Goal: Task Accomplishment & Management: Manage account settings

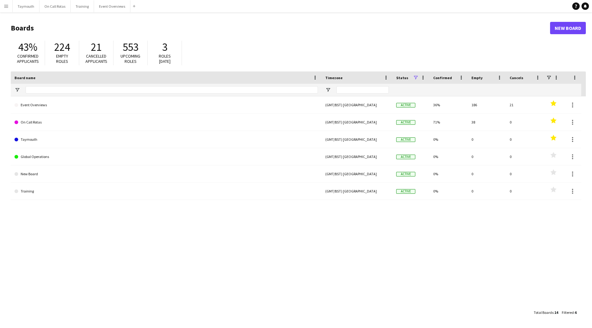
click at [1, 8] on button "Menu" at bounding box center [6, 6] width 12 height 12
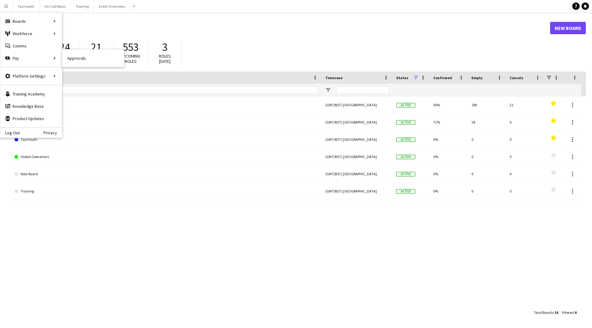
drag, startPoint x: 70, startPoint y: 62, endPoint x: 103, endPoint y: 63, distance: 33.3
click at [70, 62] on link "Approvals" at bounding box center [93, 58] width 62 height 12
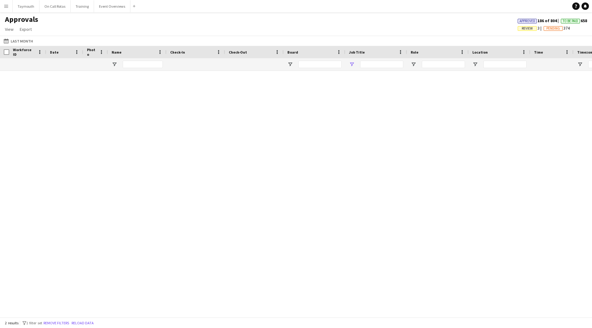
type input "***"
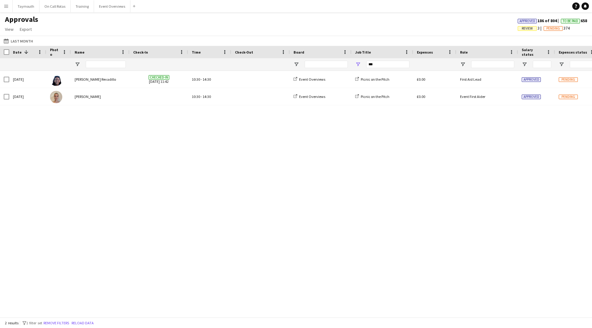
click at [533, 20] on span "Approved" at bounding box center [527, 21] width 19 height 5
click at [70, 324] on button "Remove filters" at bounding box center [56, 323] width 28 height 7
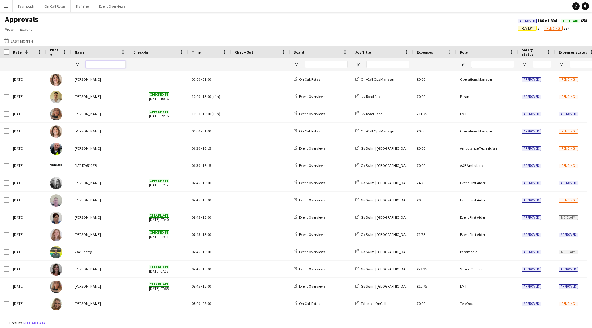
click at [106, 64] on input "Name Filter Input" at bounding box center [106, 64] width 40 height 7
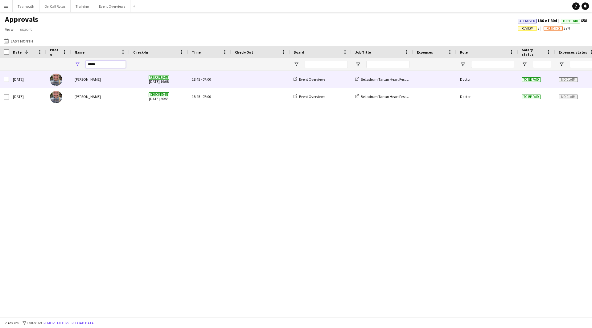
type input "*****"
click at [528, 83] on div "To be paid" at bounding box center [536, 79] width 37 height 17
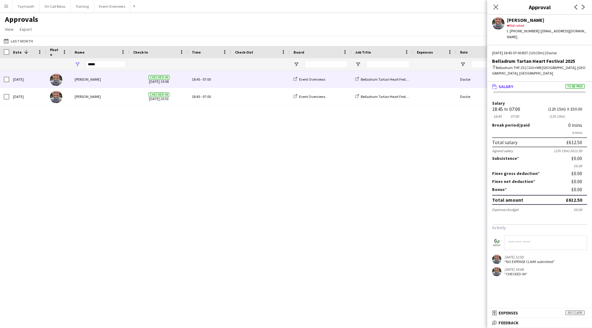
click at [379, 183] on div "[DATE] [PERSON_NAME] Checked-in [DATE] 19:08 18:45 - 07:00 Event Overviews Bell…" at bounding box center [296, 192] width 592 height 242
click at [499, 22] on app-user-avatar at bounding box center [498, 23] width 12 height 12
click at [8, 5] on app-icon "Menu" at bounding box center [6, 6] width 5 height 5
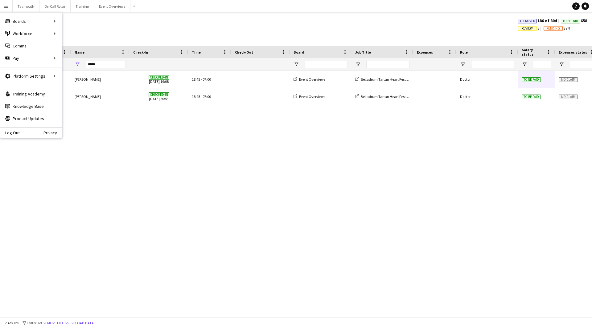
drag, startPoint x: 110, startPoint y: 34, endPoint x: 97, endPoint y: 34, distance: 12.9
click at [110, 34] on div "Approvals View Customise view Customise filters Reset Filters Reset View Reset …" at bounding box center [296, 25] width 592 height 21
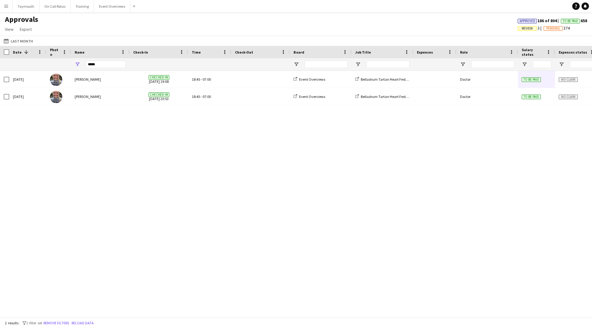
click at [8, 8] on app-icon "Menu" at bounding box center [6, 6] width 5 height 5
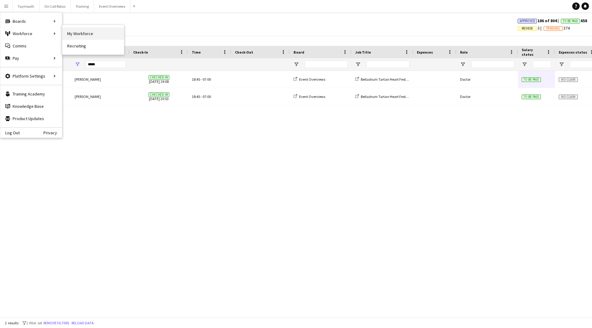
click at [91, 30] on link "My Workforce" at bounding box center [93, 33] width 62 height 12
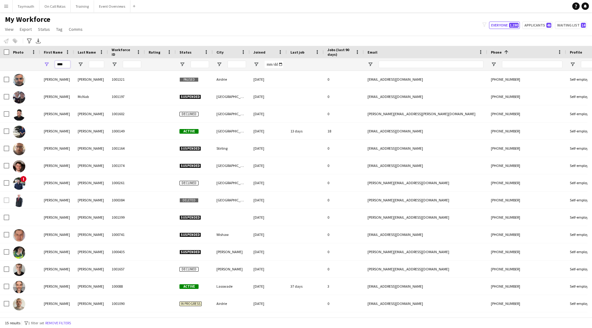
drag, startPoint x: 63, startPoint y: 64, endPoint x: -187, endPoint y: 41, distance: 251.6
click at [0, 41] on html "Menu Boards Boards Boards All jobs Status Workforce Workforce My Workforce Recr…" at bounding box center [296, 164] width 592 height 328
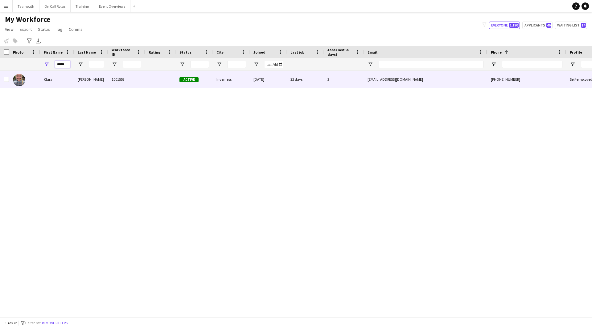
type input "*****"
click at [115, 77] on div "1001553" at bounding box center [126, 79] width 37 height 17
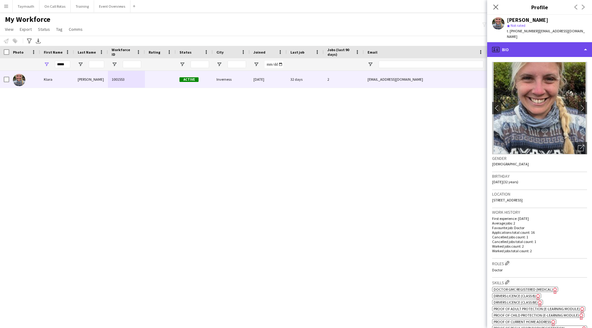
click at [522, 45] on div "profile Bio" at bounding box center [539, 49] width 105 height 15
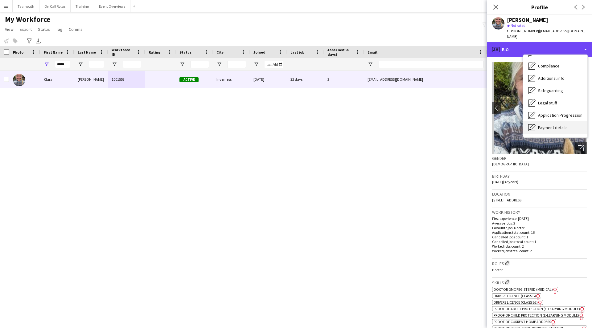
scroll to position [107, 0]
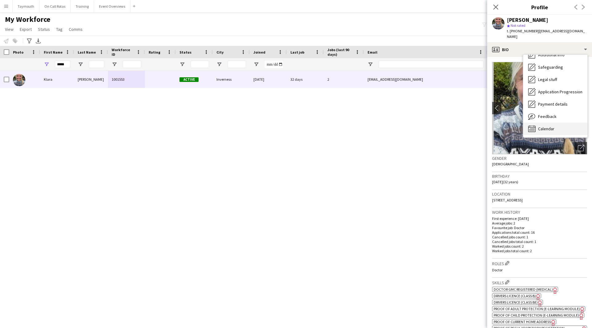
click at [536, 123] on div "Calendar Calendar" at bounding box center [555, 129] width 64 height 12
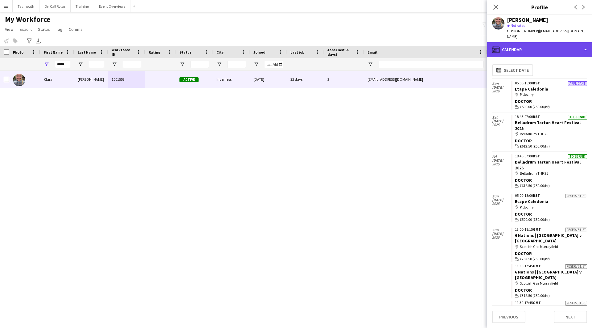
click at [549, 49] on div "calendar-full Calendar" at bounding box center [539, 49] width 105 height 15
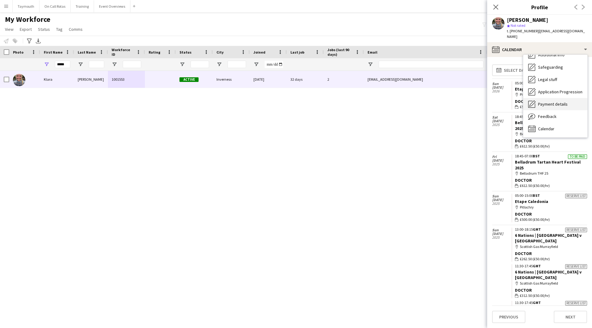
click at [550, 101] on span "Payment details" at bounding box center [553, 104] width 30 height 6
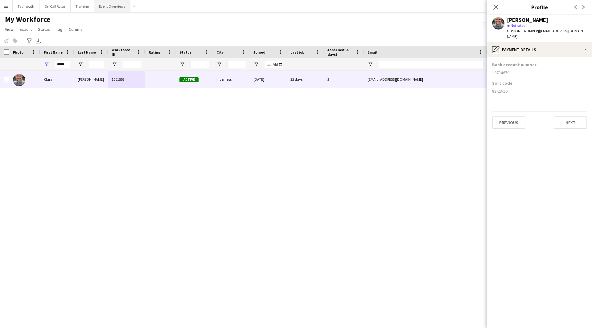
click at [110, 3] on button "Event Overviews Close" at bounding box center [112, 6] width 36 height 12
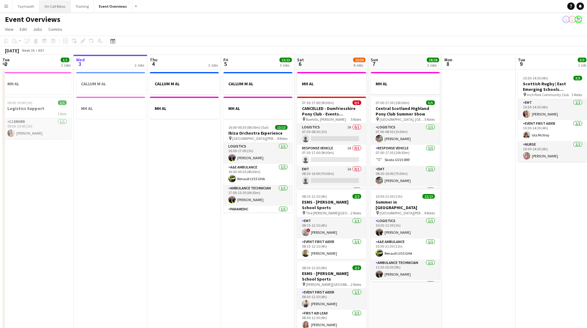
click at [61, 9] on button "On Call Rotas Close" at bounding box center [54, 6] width 31 height 12
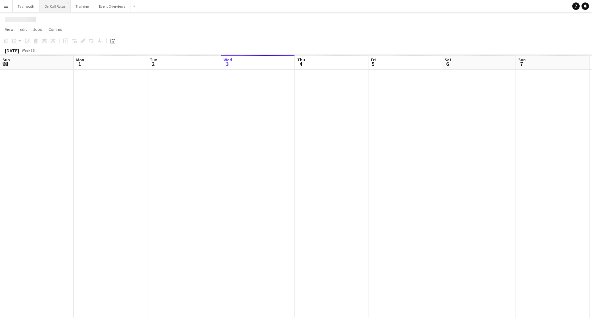
scroll to position [0, 147]
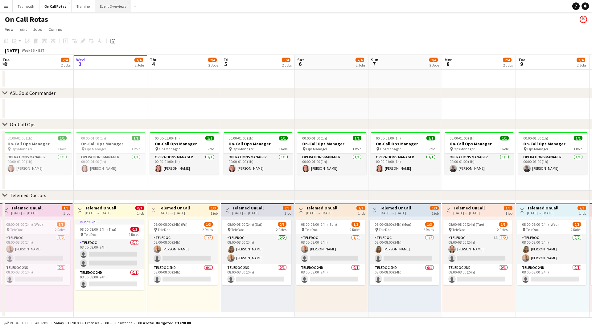
click at [107, 6] on button "Event Overviews Close" at bounding box center [113, 6] width 36 height 12
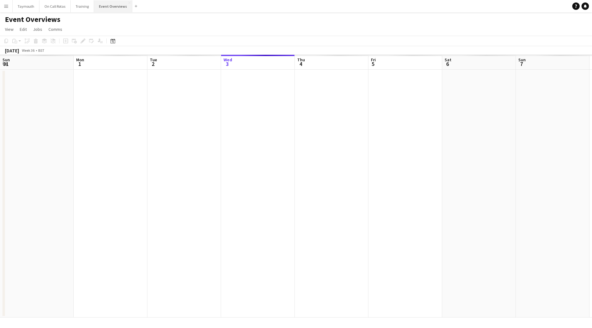
scroll to position [0, 147]
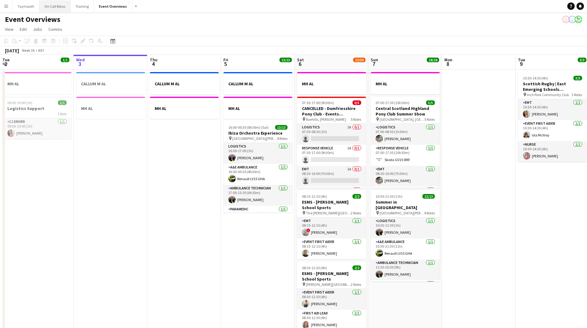
click at [52, 8] on button "On Call Rotas Close" at bounding box center [54, 6] width 31 height 12
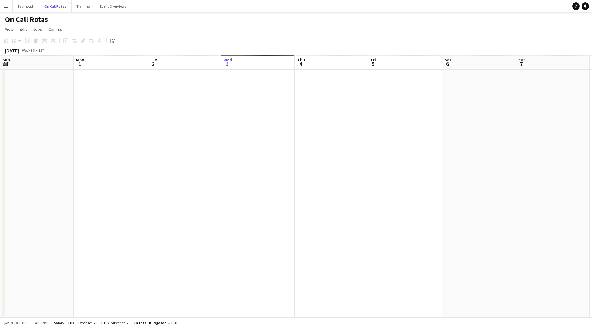
scroll to position [0, 147]
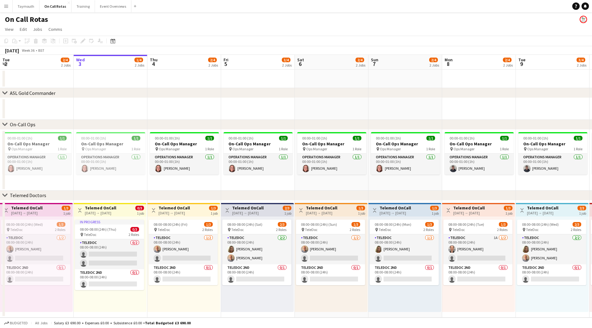
drag, startPoint x: 473, startPoint y: 93, endPoint x: 136, endPoint y: 96, distance: 336.6
click at [136, 96] on div "chevron-right ASL Gold Commander" at bounding box center [296, 93] width 592 height 10
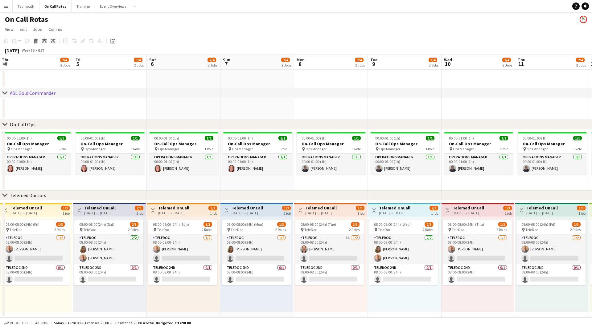
drag, startPoint x: 229, startPoint y: 108, endPoint x: 223, endPoint y: 108, distance: 5.6
click at [223, 108] on app-calendar-viewport "Mon 1 2/4 2 Jobs Tue 2 2/4 2 Jobs Wed 3 1/4 2 Jobs Thu 4 2/4 2 Jobs Fri 5 3/4 2…" at bounding box center [296, 186] width 592 height 263
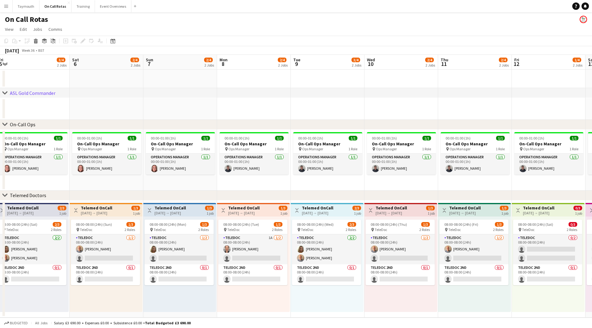
drag, startPoint x: 380, startPoint y: 104, endPoint x: 162, endPoint y: 108, distance: 218.0
click at [162, 108] on app-calendar-viewport "Mon 1 2/4 2 Jobs Tue 2 2/4 2 Jobs Wed 3 1/4 2 Jobs Thu 4 2/4 2 Jobs Fri 5 3/4 2…" at bounding box center [296, 186] width 592 height 263
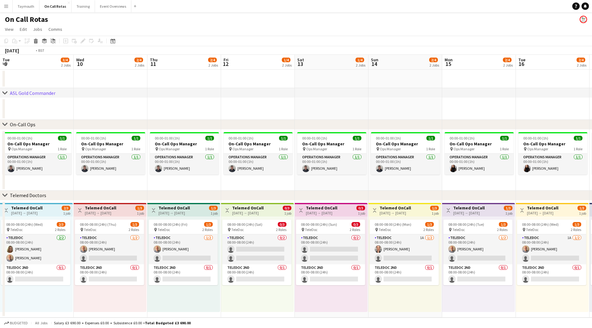
drag, startPoint x: 364, startPoint y: 103, endPoint x: 591, endPoint y: 118, distance: 227.6
click at [591, 118] on app-calendar-viewport "Sun 7 2/4 2 Jobs Mon 8 2/4 2 Jobs Tue 9 3/4 2 Jobs Wed 10 2/4 2 Jobs Thu 11 2/4…" at bounding box center [296, 186] width 592 height 263
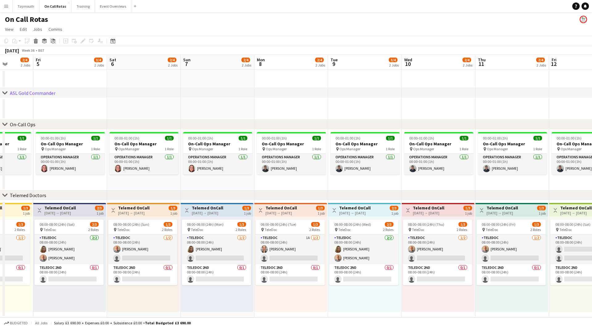
drag, startPoint x: 290, startPoint y: 123, endPoint x: 591, endPoint y: 121, distance: 301.1
click at [591, 121] on div "chevron-right On-Call Ops" at bounding box center [296, 125] width 592 height 10
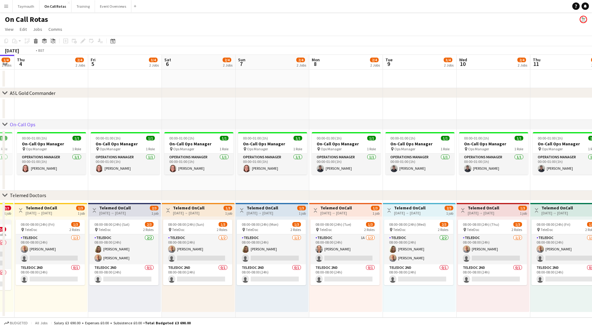
drag, startPoint x: 207, startPoint y: 119, endPoint x: 481, endPoint y: 117, distance: 274.0
click at [491, 119] on app-calendar-viewport "Tue 2 2/4 2 Jobs Wed 3 1/4 2 Jobs Thu 4 2/4 2 Jobs Fri 5 3/4 2 Jobs Sat 6 2/4 2…" at bounding box center [296, 186] width 592 height 263
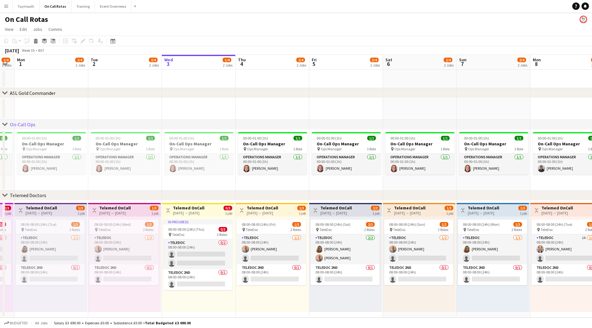
scroll to position [0, 125]
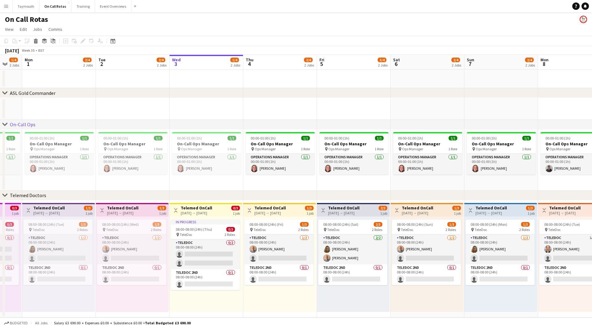
drag, startPoint x: 192, startPoint y: 121, endPoint x: 518, endPoint y: 121, distance: 326.1
click at [529, 121] on div "chevron-right On-Call Ops" at bounding box center [296, 125] width 592 height 10
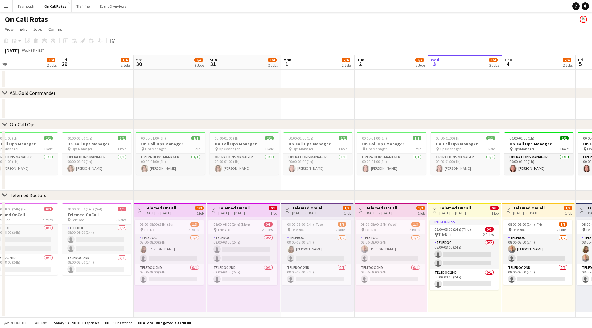
scroll to position [0, 141]
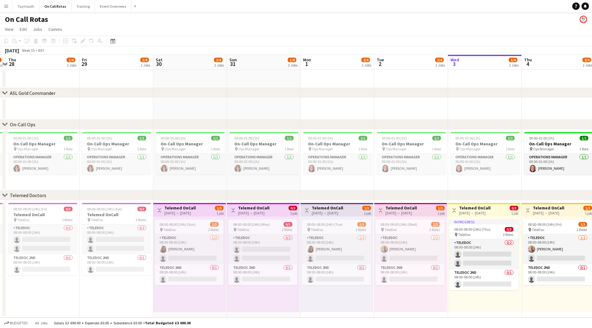
drag, startPoint x: 198, startPoint y: 110, endPoint x: 477, endPoint y: 114, distance: 278.4
click at [477, 114] on app-calendar-viewport "Tue 26 2/4 2 Jobs Wed 27 2/4 2 Jobs Thu 28 1/4 2 Jobs Fri 29 1/4 2 Jobs Sat 30 …" at bounding box center [296, 186] width 592 height 263
click at [108, 7] on button "Event Overviews Close" at bounding box center [113, 6] width 36 height 12
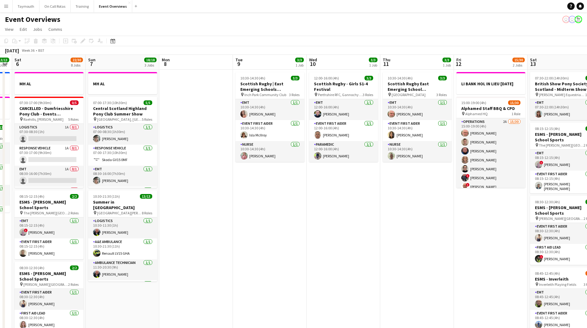
drag, startPoint x: 553, startPoint y: 212, endPoint x: 269, endPoint y: 251, distance: 287.1
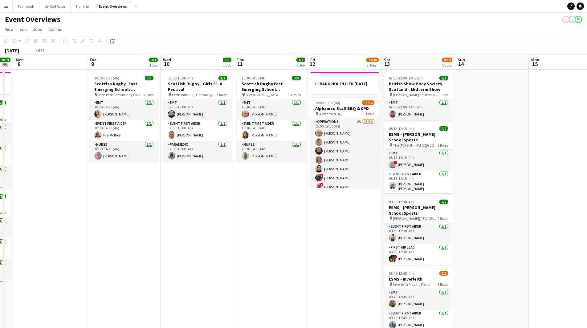
scroll to position [0, 225]
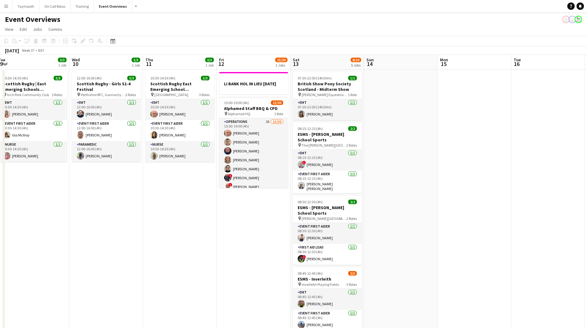
drag, startPoint x: 455, startPoint y: 211, endPoint x: 226, endPoint y: 248, distance: 231.5
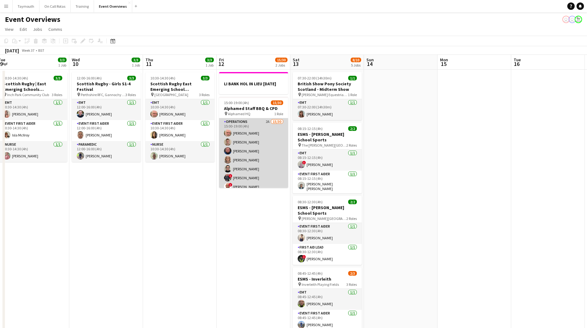
click at [260, 173] on app-card-role "Operations 2A 15/30 15:00-19:00 (4h) [PERSON_NAME] [PERSON_NAME] [PERSON_NAME] …" at bounding box center [253, 259] width 69 height 282
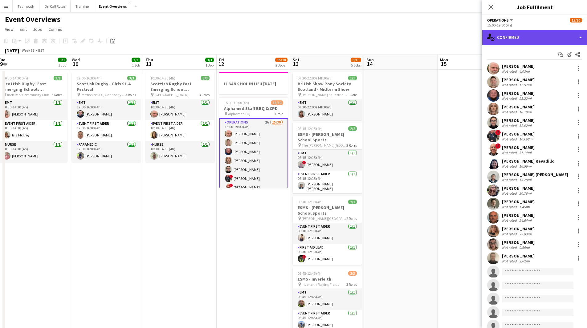
click at [553, 38] on div "single-neutral-actions-check-2 Confirmed" at bounding box center [534, 37] width 105 height 15
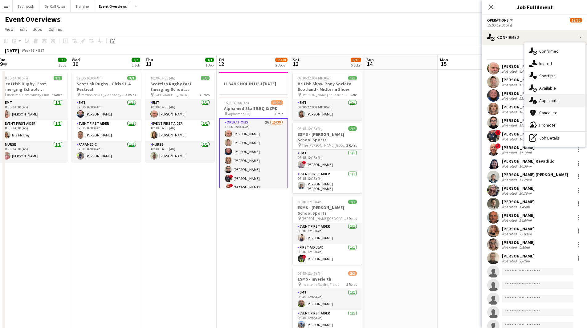
click at [549, 100] on span "Applicants" at bounding box center [548, 101] width 19 height 6
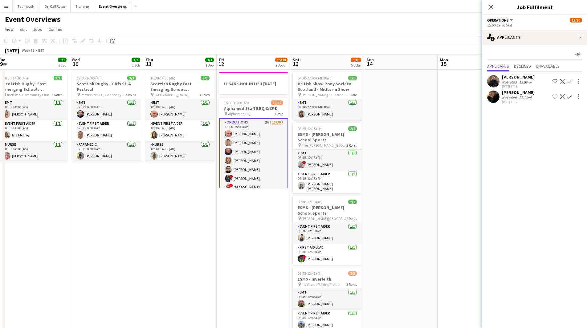
click at [569, 95] on app-icon "Confirm" at bounding box center [569, 96] width 5 height 5
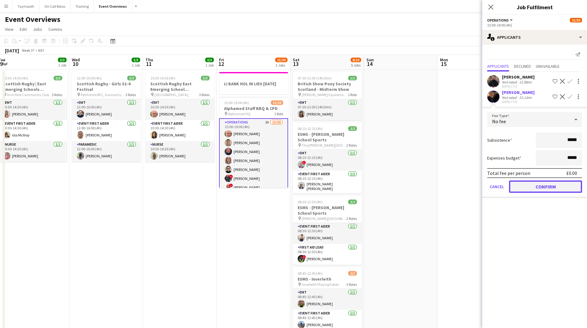
click at [551, 187] on button "Confirm" at bounding box center [545, 187] width 73 height 12
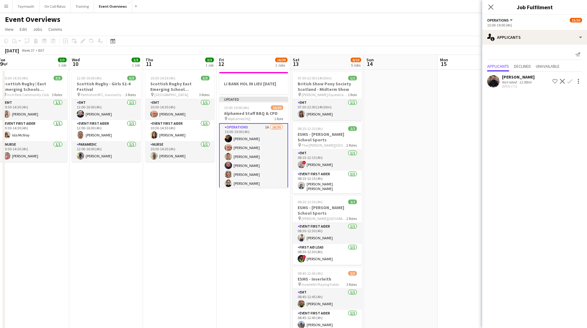
click at [573, 80] on button "Confirm" at bounding box center [569, 81] width 7 height 7
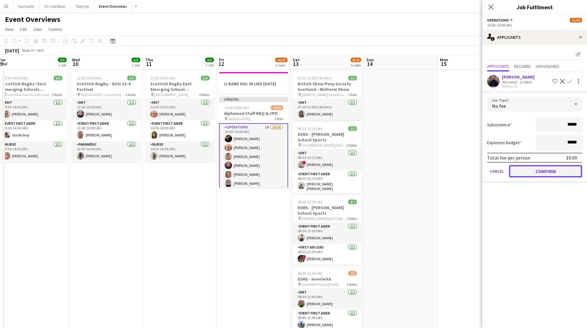
click at [553, 171] on button "Confirm" at bounding box center [545, 171] width 73 height 12
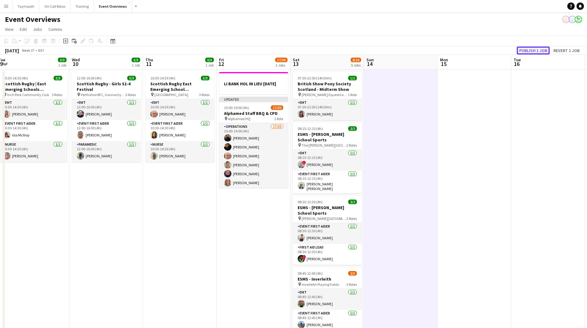
click at [542, 52] on button "Publish 1 job" at bounding box center [533, 51] width 33 height 8
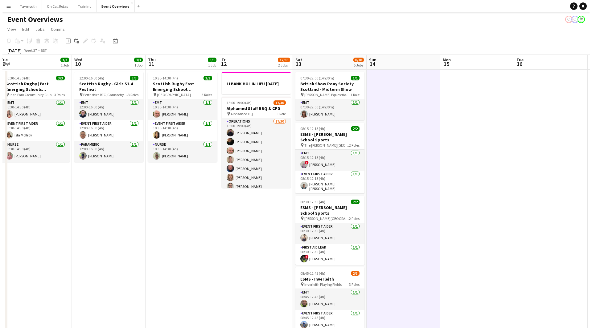
scroll to position [0, 0]
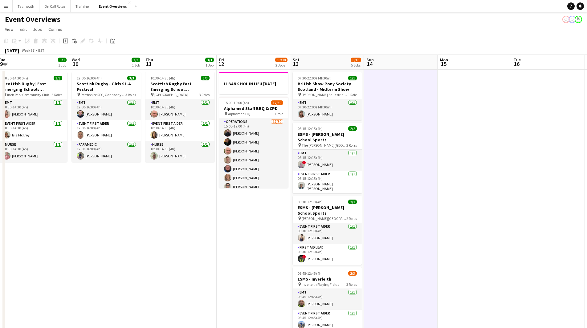
drag, startPoint x: 7, startPoint y: 4, endPoint x: 32, endPoint y: 14, distance: 26.7
click at [7, 4] on app-icon "Menu" at bounding box center [6, 6] width 5 height 5
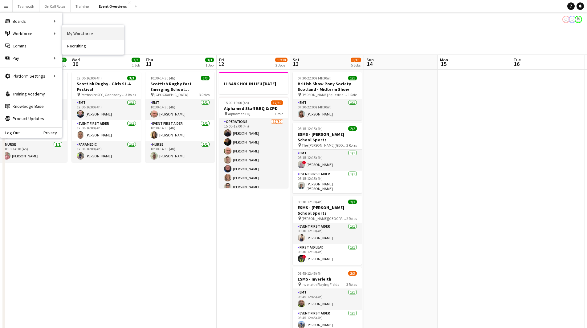
click at [76, 31] on link "My Workforce" at bounding box center [93, 33] width 62 height 12
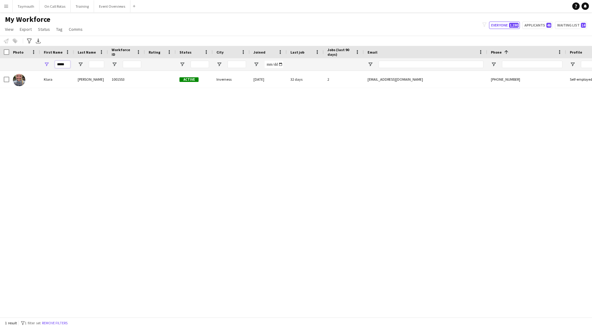
drag, startPoint x: 67, startPoint y: 66, endPoint x: -145, endPoint y: 56, distance: 212.9
click at [0, 56] on html "Menu Boards Boards Boards All jobs Status Workforce Workforce My Workforce Recr…" at bounding box center [296, 164] width 592 height 328
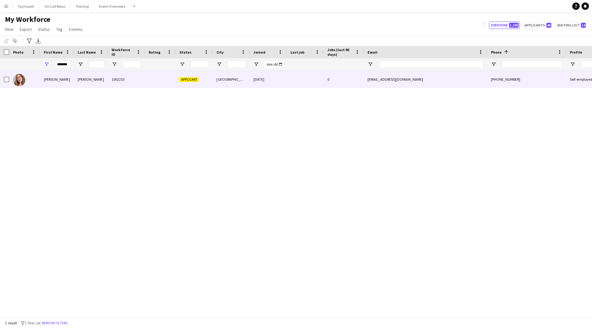
click at [89, 79] on div "[PERSON_NAME]" at bounding box center [91, 79] width 34 height 17
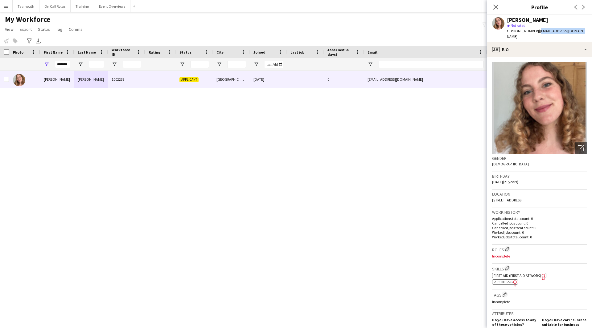
drag, startPoint x: 581, startPoint y: 30, endPoint x: 536, endPoint y: 31, distance: 44.4
click at [536, 31] on div "[PERSON_NAME] star Not rated t. [PHONE_NUMBER] | [EMAIL_ADDRESS][DOMAIN_NAME]" at bounding box center [539, 28] width 105 height 27
copy span "[EMAIL_ADDRESS][DOMAIN_NAME]"
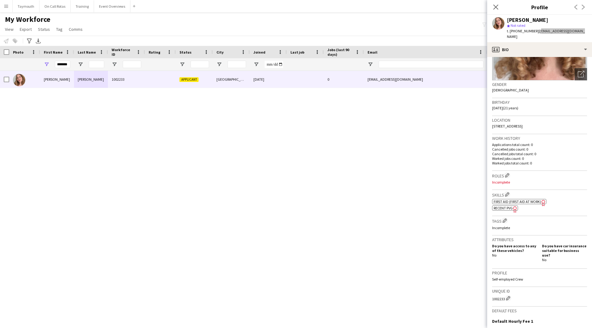
scroll to position [151, 0]
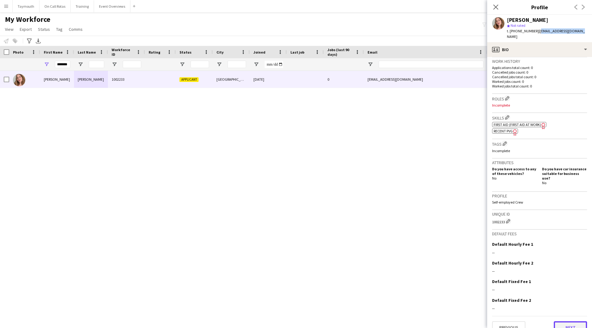
click at [569, 321] on button "Next" at bounding box center [570, 327] width 33 height 12
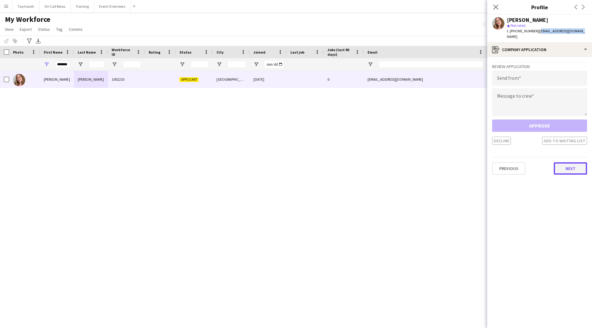
click at [566, 162] on button "Next" at bounding box center [570, 168] width 33 height 12
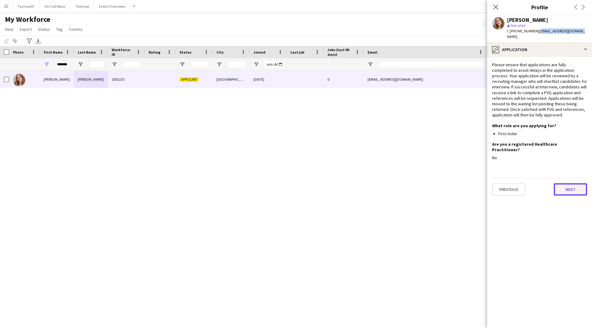
click at [564, 184] on button "Next" at bounding box center [570, 189] width 33 height 12
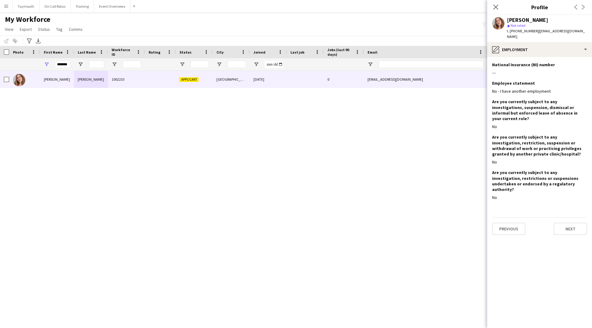
click at [567, 218] on div "Previous Next" at bounding box center [539, 227] width 95 height 18
click at [567, 223] on button "Next" at bounding box center [570, 229] width 33 height 12
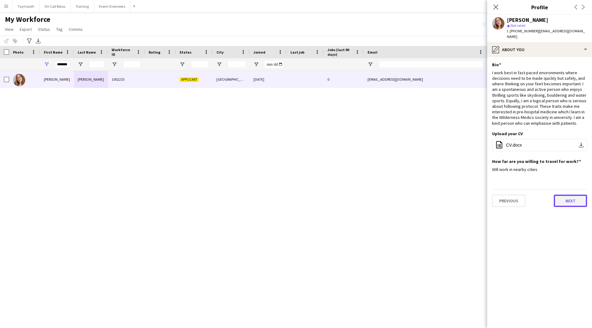
click at [560, 195] on button "Next" at bounding box center [570, 201] width 33 height 12
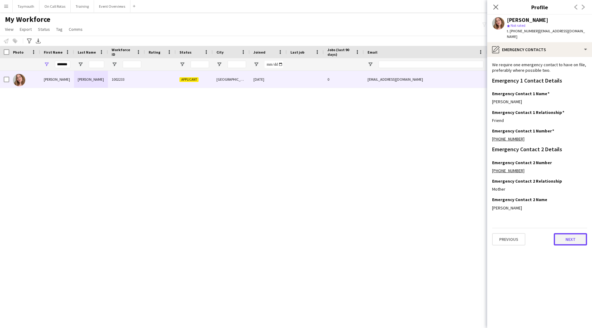
click at [558, 234] on button "Next" at bounding box center [570, 239] width 33 height 12
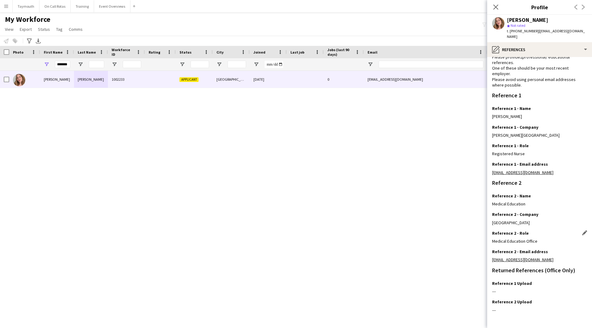
scroll to position [39, 0]
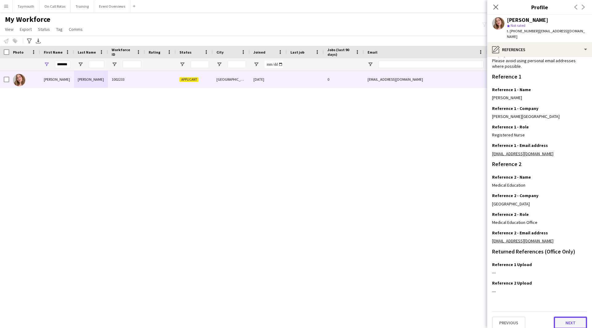
click at [564, 317] on button "Next" at bounding box center [570, 323] width 33 height 12
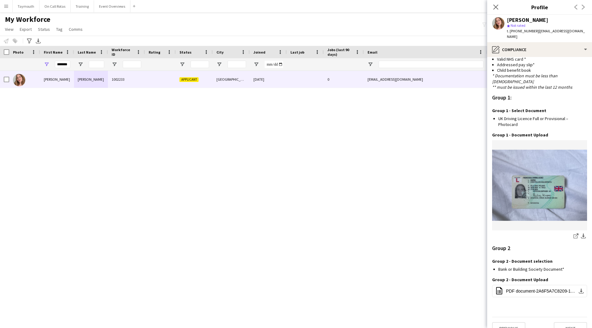
scroll to position [518, 0]
click at [569, 322] on button "Next" at bounding box center [570, 328] width 33 height 12
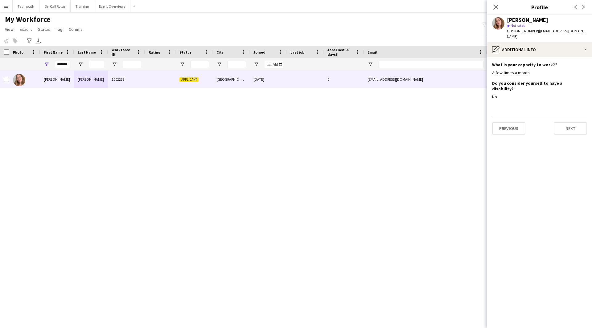
scroll to position [0, 0]
click at [571, 122] on button "Next" at bounding box center [570, 128] width 33 height 12
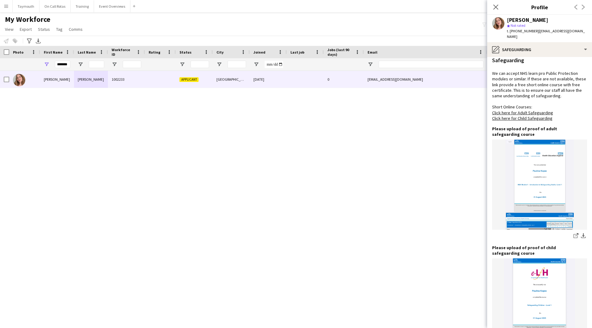
scroll to position [339, 0]
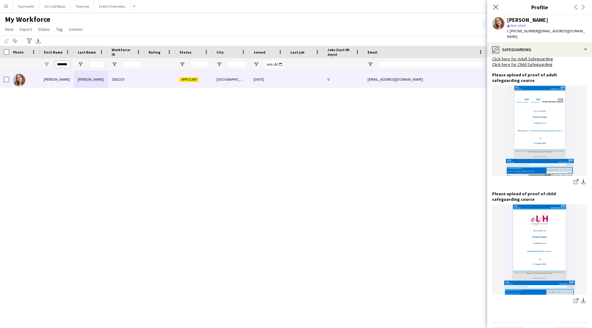
drag, startPoint x: 69, startPoint y: 65, endPoint x: 7, endPoint y: 66, distance: 62.0
click at [13, 67] on div "*******" at bounding box center [381, 64] width 763 height 12
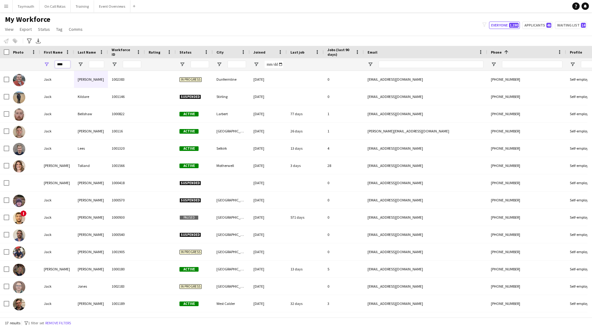
type input "****"
click at [100, 62] on input "Last Name Filter Input" at bounding box center [96, 64] width 15 height 7
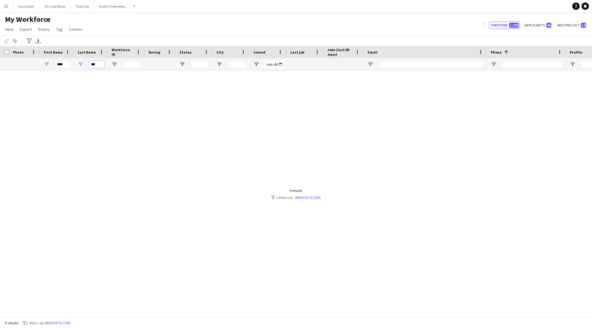
type input "***"
click at [176, 63] on div at bounding box center [194, 64] width 37 height 12
click at [181, 63] on span "Open Filter Menu" at bounding box center [182, 65] width 6 height 6
click at [102, 65] on input "***" at bounding box center [96, 64] width 15 height 7
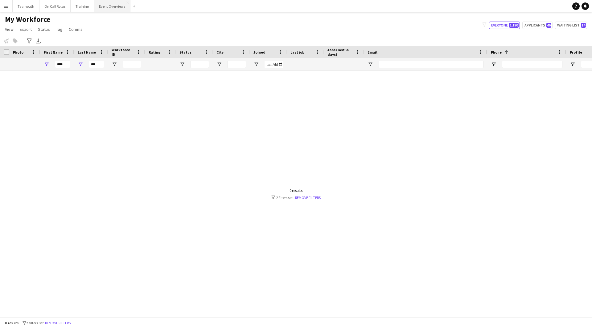
click at [112, 6] on button "Event Overviews Close" at bounding box center [112, 6] width 36 height 12
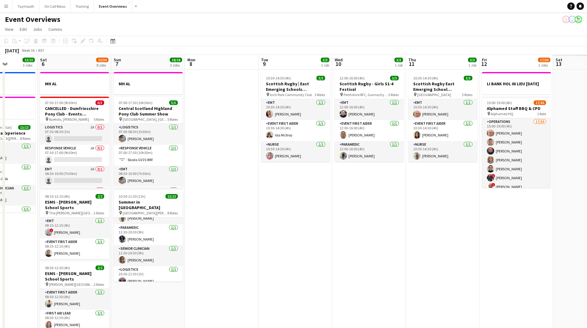
drag, startPoint x: 483, startPoint y: 244, endPoint x: 193, endPoint y: 254, distance: 289.9
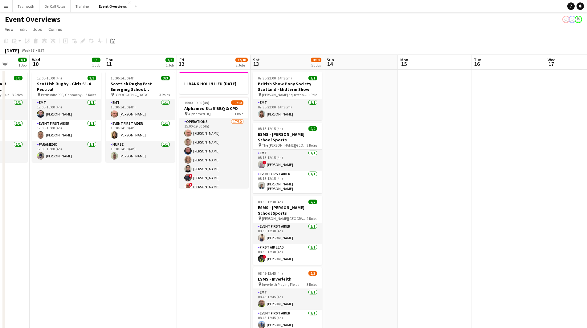
scroll to position [0, 217]
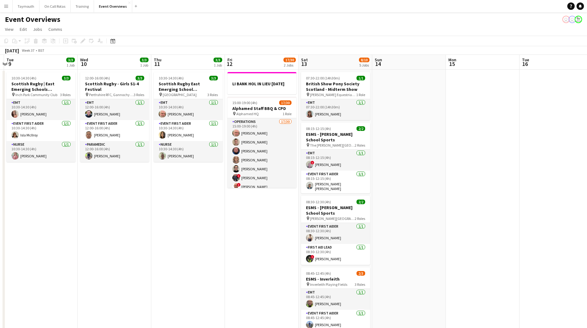
drag, startPoint x: 215, startPoint y: 252, endPoint x: 189, endPoint y: 252, distance: 25.6
drag, startPoint x: 243, startPoint y: 248, endPoint x: 200, endPoint y: 263, distance: 45.1
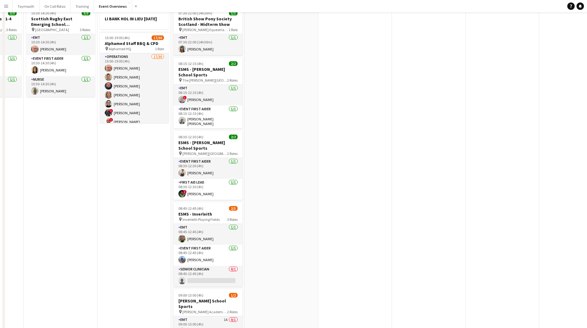
scroll to position [123, 0]
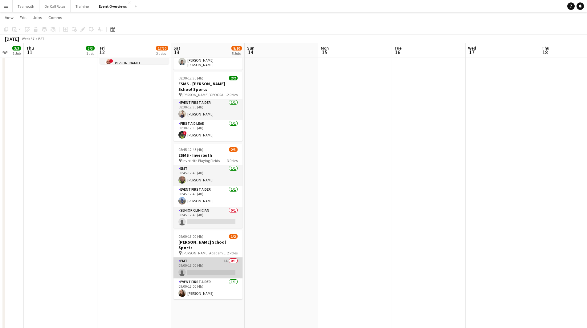
click at [189, 258] on app-card-role "EMT 1A 0/1 09:00-13:00 (4h) single-neutral-actions" at bounding box center [208, 268] width 69 height 21
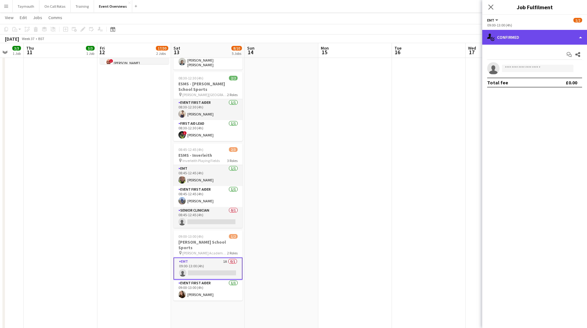
click at [528, 41] on div "single-neutral-actions-check-2 Confirmed" at bounding box center [534, 37] width 105 height 15
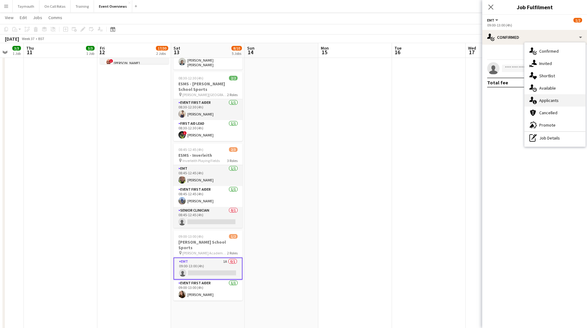
click at [548, 98] on span "Applicants" at bounding box center [548, 101] width 19 height 6
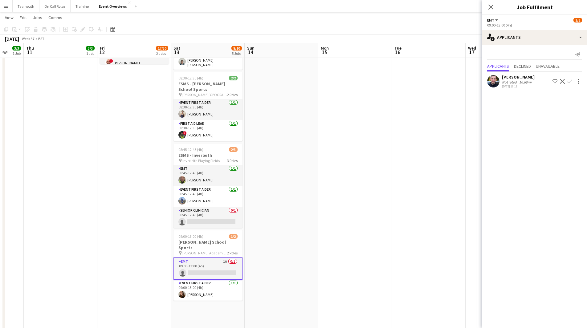
click at [571, 81] on app-icon "Confirm" at bounding box center [569, 81] width 5 height 5
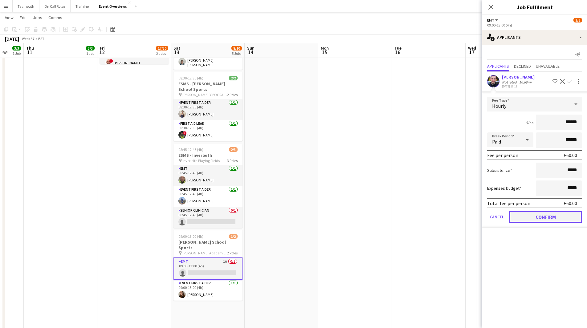
click at [522, 214] on button "Confirm" at bounding box center [545, 217] width 73 height 12
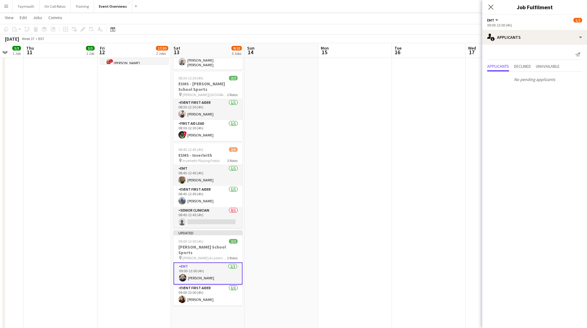
click at [349, 225] on app-date-cell at bounding box center [355, 250] width 74 height 609
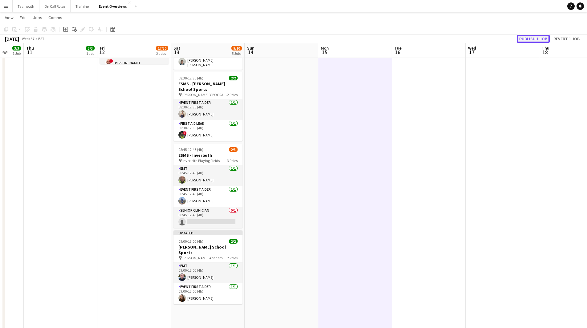
click at [536, 35] on button "Publish 1 job" at bounding box center [533, 39] width 33 height 8
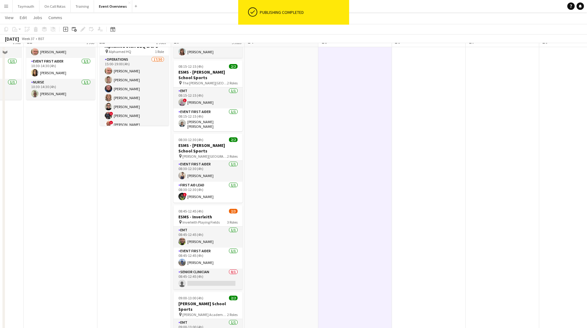
scroll to position [0, 0]
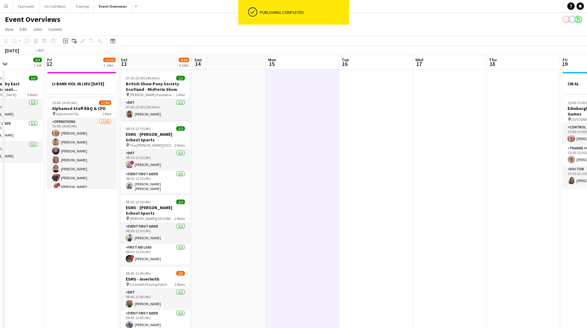
drag, startPoint x: 417, startPoint y: 242, endPoint x: 90, endPoint y: 243, distance: 326.7
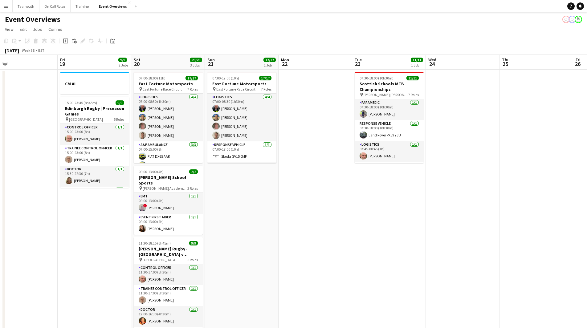
drag, startPoint x: 350, startPoint y: 237, endPoint x: 78, endPoint y: 238, distance: 272.2
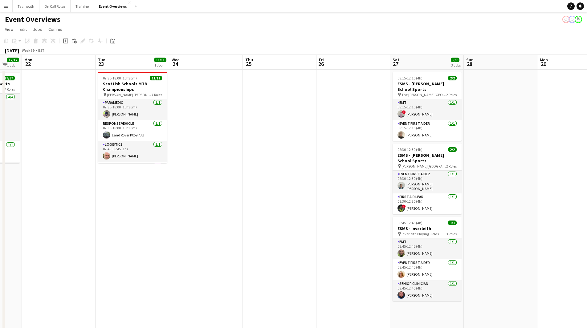
drag, startPoint x: 216, startPoint y: 239, endPoint x: 4, endPoint y: 238, distance: 212.1
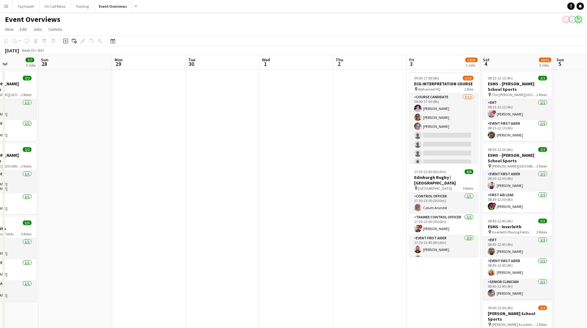
drag, startPoint x: 219, startPoint y: 247, endPoint x: 50, endPoint y: 251, distance: 169.2
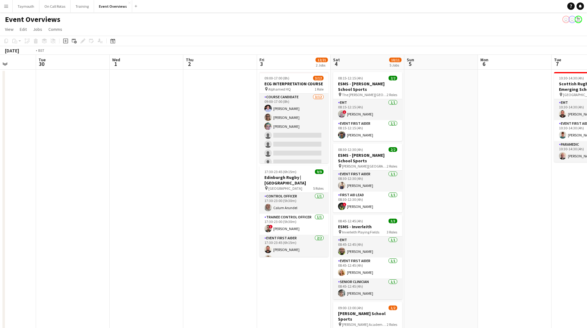
drag, startPoint x: 75, startPoint y: 255, endPoint x: 28, endPoint y: 252, distance: 47.2
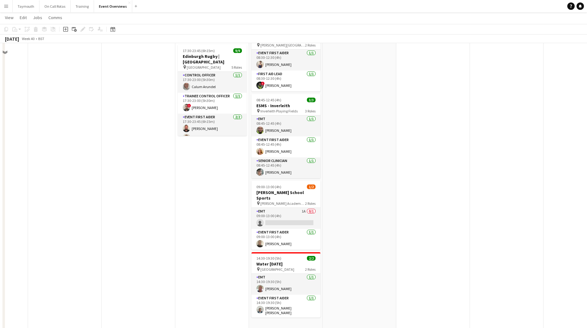
scroll to position [123, 0]
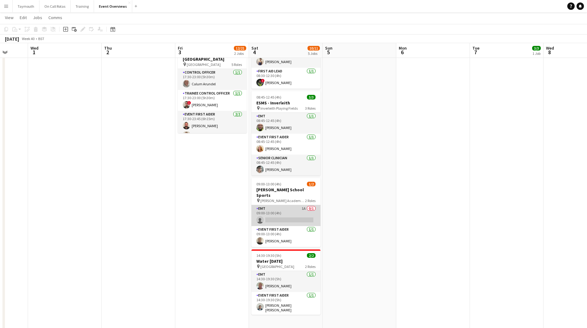
click at [271, 206] on app-card-role "EMT 1A 0/1 09:00-13:00 (4h) single-neutral-actions" at bounding box center [286, 215] width 69 height 21
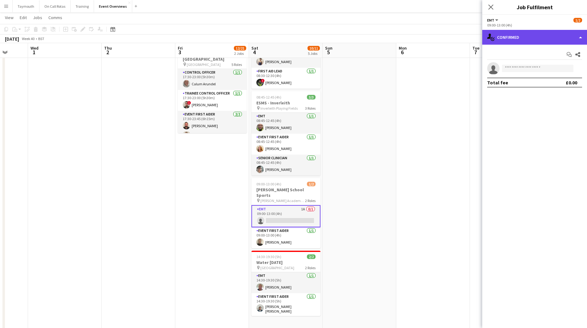
click at [538, 33] on div "single-neutral-actions-check-2 Confirmed" at bounding box center [534, 37] width 105 height 15
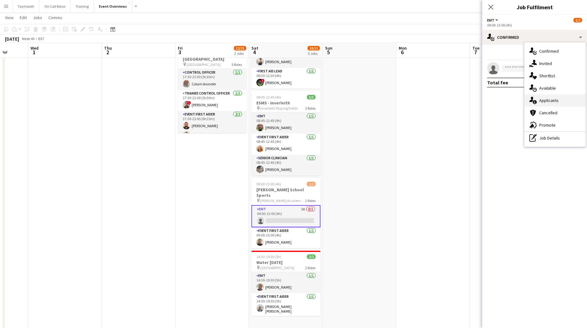
click at [541, 105] on div "single-neutral-actions-information Applicants" at bounding box center [555, 100] width 61 height 12
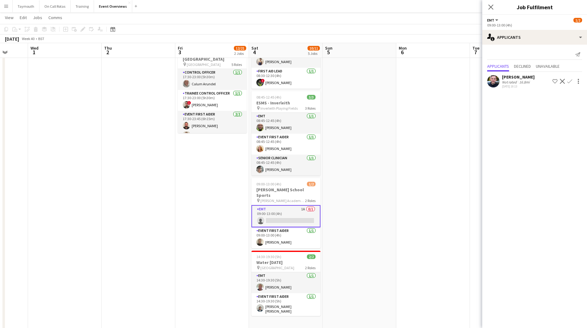
click at [569, 81] on app-icon "Confirm" at bounding box center [569, 81] width 5 height 5
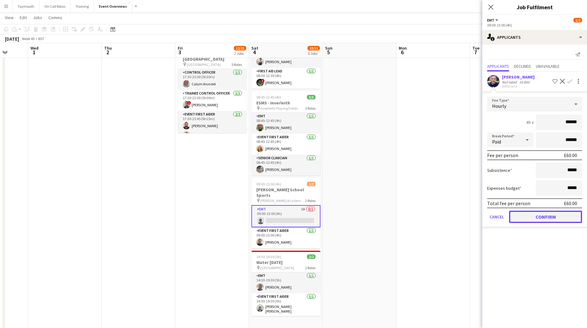
click at [526, 218] on button "Confirm" at bounding box center [545, 217] width 73 height 12
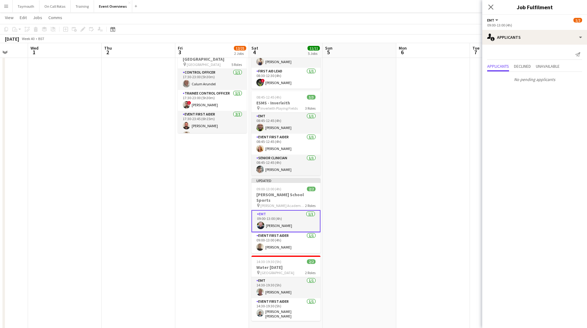
click at [351, 194] on app-date-cell at bounding box center [360, 250] width 74 height 609
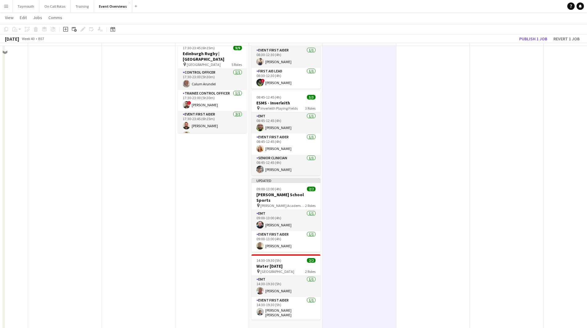
scroll to position [0, 0]
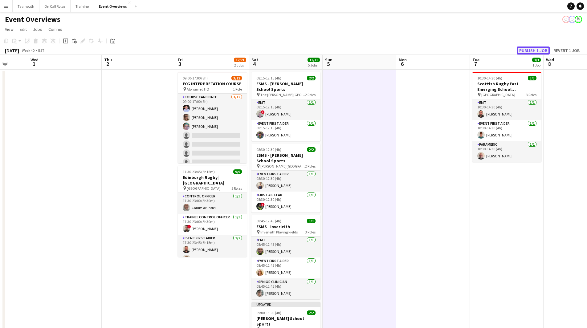
click at [534, 49] on button "Publish 1 job" at bounding box center [533, 51] width 33 height 8
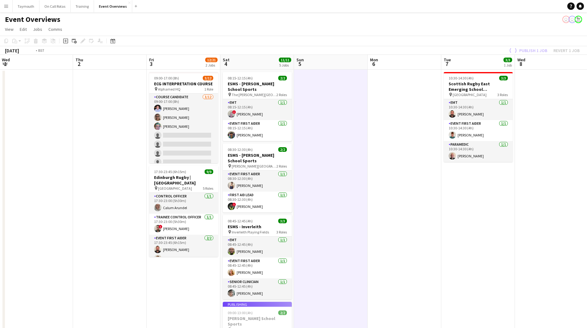
drag, startPoint x: 145, startPoint y: 174, endPoint x: 89, endPoint y: 174, distance: 56.1
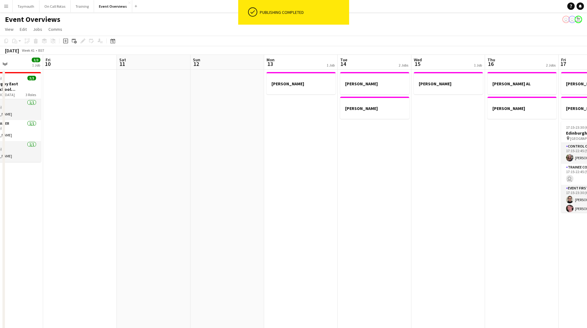
drag, startPoint x: 167, startPoint y: 181, endPoint x: 134, endPoint y: 181, distance: 32.4
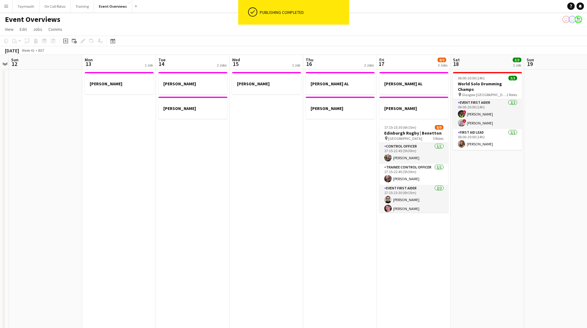
scroll to position [0, 240]
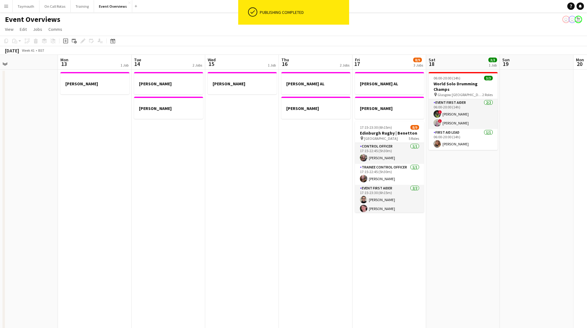
drag, startPoint x: 187, startPoint y: 185, endPoint x: 115, endPoint y: 187, distance: 72.2
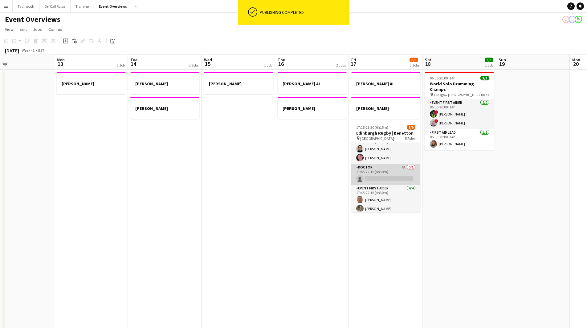
scroll to position [40, 0]
click at [383, 181] on app-card-role "Doctor 4A 0/1 17:45-22:15 (4h30m) single-neutral-actions" at bounding box center [385, 185] width 69 height 21
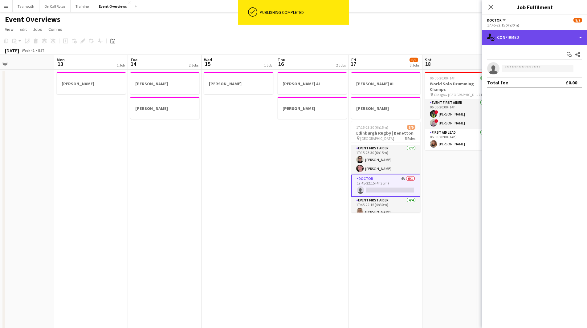
click at [546, 34] on div "single-neutral-actions-check-2 Confirmed" at bounding box center [534, 37] width 105 height 15
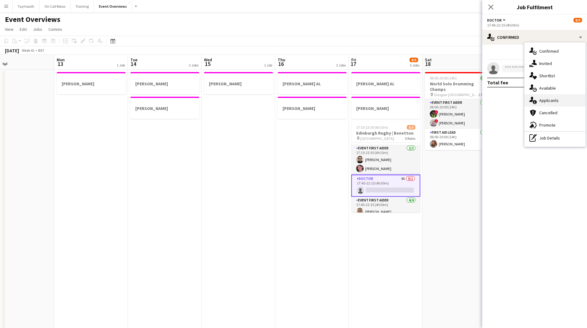
click at [550, 100] on span "Applicants" at bounding box center [548, 101] width 19 height 6
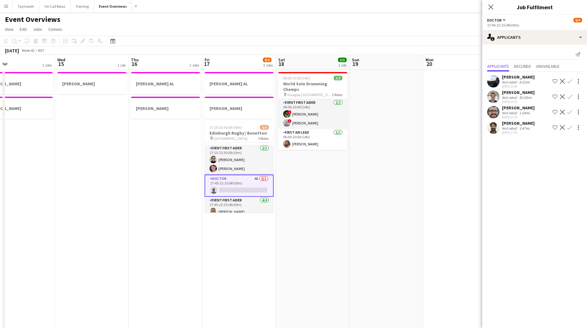
drag, startPoint x: 225, startPoint y: 176, endPoint x: 86, endPoint y: 175, distance: 138.7
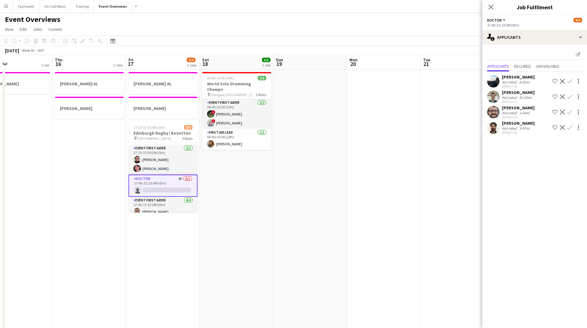
click at [570, 129] on app-icon "Confirm" at bounding box center [569, 127] width 5 height 5
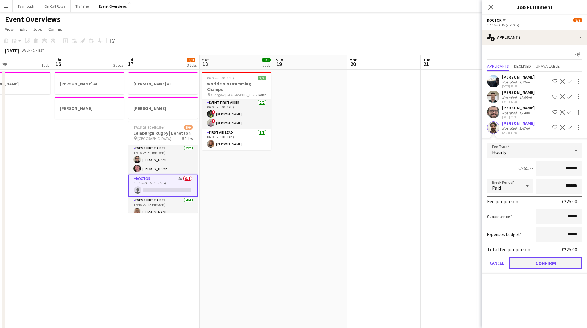
drag, startPoint x: 558, startPoint y: 264, endPoint x: 291, endPoint y: 209, distance: 272.7
click at [558, 264] on button "Confirm" at bounding box center [545, 263] width 73 height 12
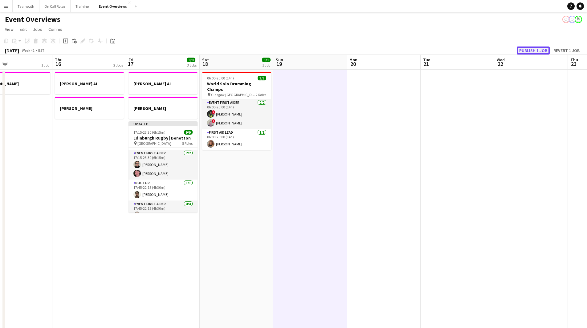
click at [529, 52] on button "Publish 1 job" at bounding box center [533, 51] width 33 height 8
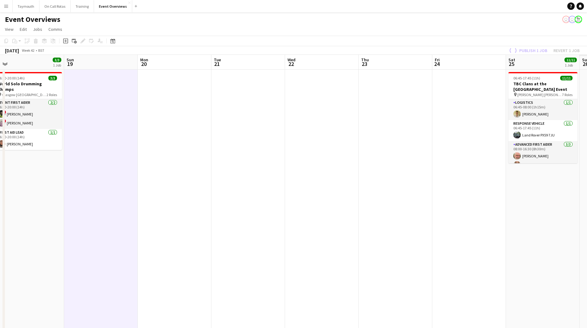
drag, startPoint x: 276, startPoint y: 155, endPoint x: 191, endPoint y: 146, distance: 85.3
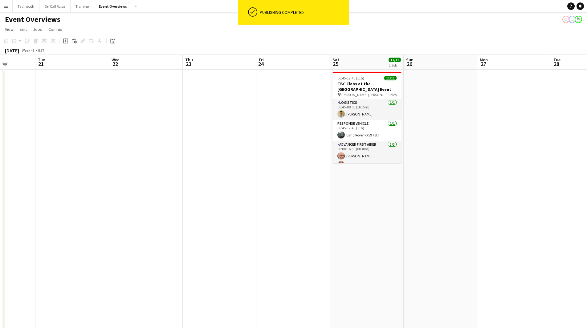
scroll to position [0, 199]
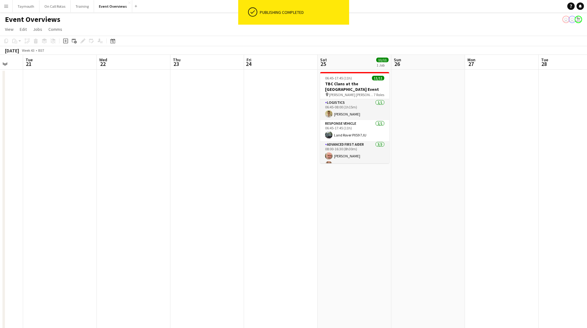
drag, startPoint x: 225, startPoint y: 159, endPoint x: 156, endPoint y: 160, distance: 69.0
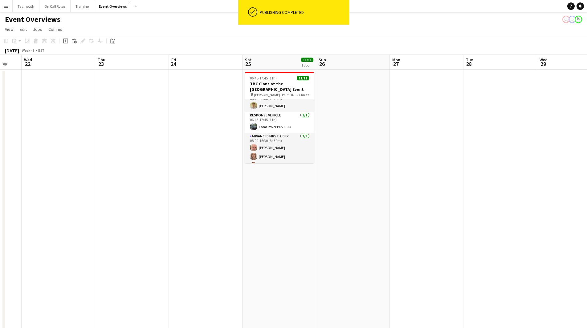
scroll to position [0, 0]
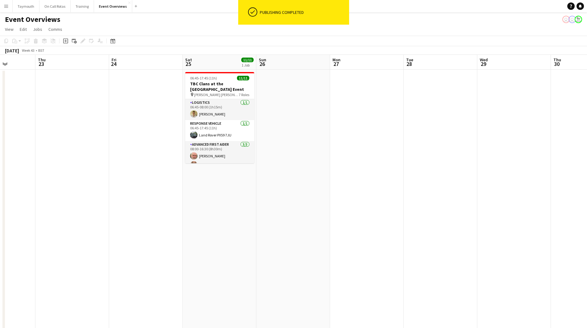
drag, startPoint x: 411, startPoint y: 175, endPoint x: 130, endPoint y: 176, distance: 280.5
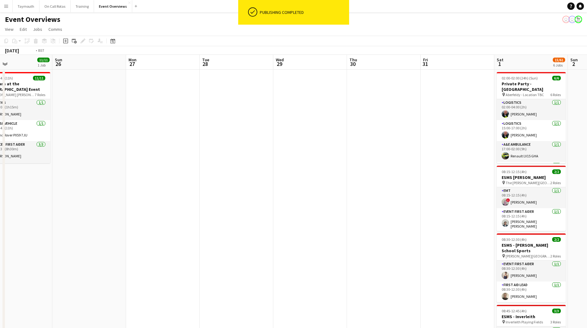
drag, startPoint x: 329, startPoint y: 194, endPoint x: 68, endPoint y: 177, distance: 261.9
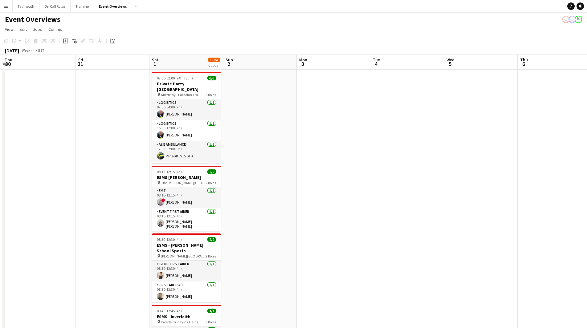
drag, startPoint x: 460, startPoint y: 233, endPoint x: 70, endPoint y: 230, distance: 390.5
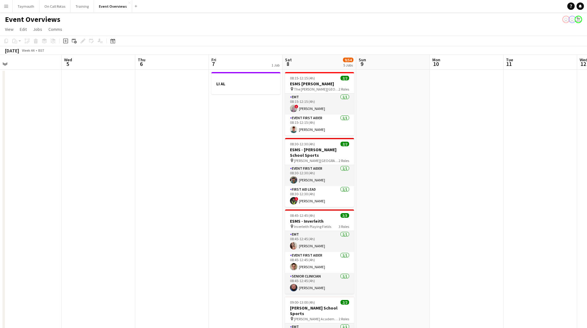
drag, startPoint x: 286, startPoint y: 250, endPoint x: 144, endPoint y: 246, distance: 142.5
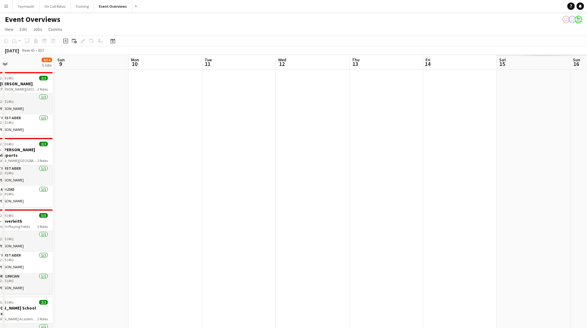
drag, startPoint x: 218, startPoint y: 248, endPoint x: 196, endPoint y: 230, distance: 28.1
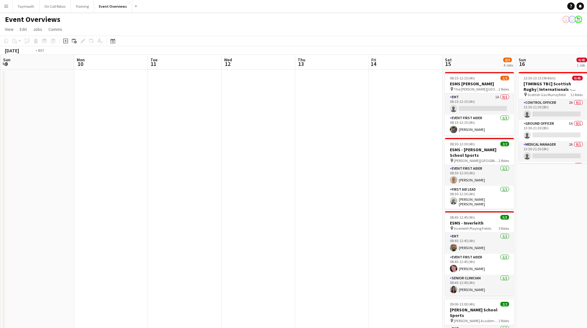
scroll to position [0, 240]
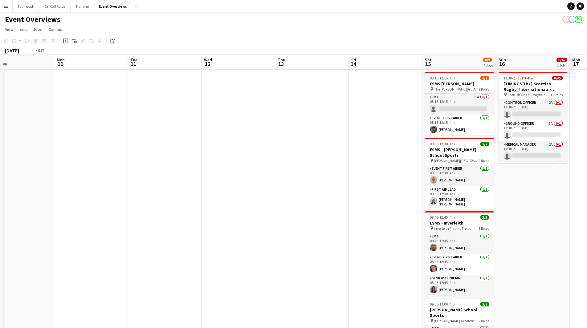
drag, startPoint x: 313, startPoint y: 241, endPoint x: 145, endPoint y: 228, distance: 168.2
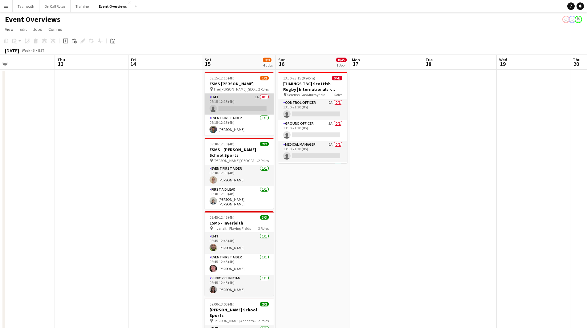
click at [248, 100] on app-card-role "EMT 1A 0/1 08:15-12:15 (4h) single-neutral-actions" at bounding box center [239, 104] width 69 height 21
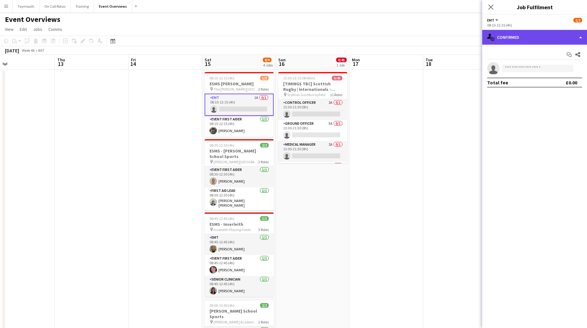
click at [546, 34] on div "single-neutral-actions-check-2 Confirmed" at bounding box center [534, 37] width 105 height 15
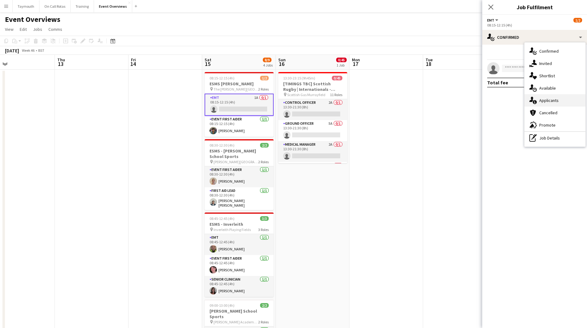
click at [556, 100] on span "Applicants" at bounding box center [548, 101] width 19 height 6
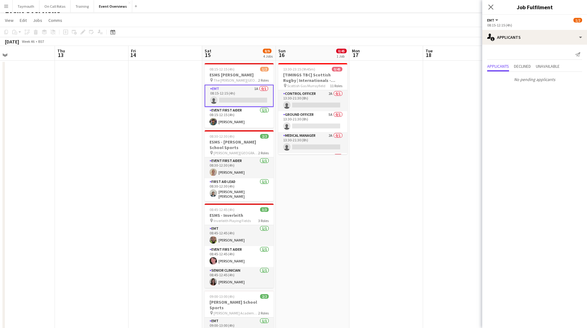
scroll to position [0, 0]
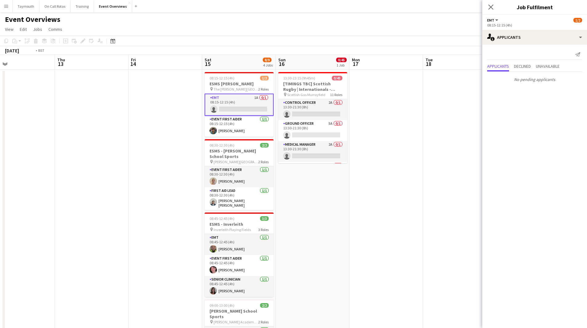
drag, startPoint x: 74, startPoint y: 233, endPoint x: 6, endPoint y: 224, distance: 69.0
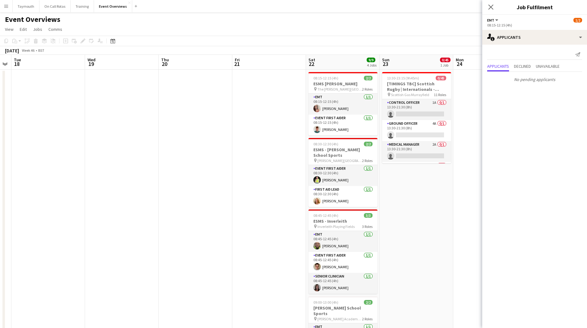
drag, startPoint x: 225, startPoint y: 227, endPoint x: 63, endPoint y: 221, distance: 161.3
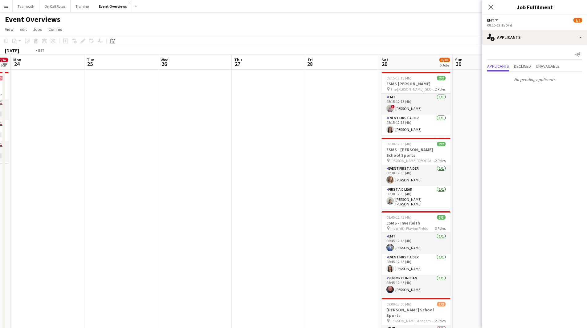
drag, startPoint x: 189, startPoint y: 186, endPoint x: 158, endPoint y: 194, distance: 31.9
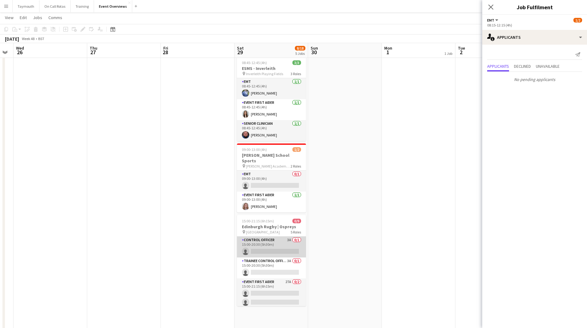
click at [276, 246] on app-card-role "Control Officer 3A 0/1 15:00-20:30 (5h30m) single-neutral-actions" at bounding box center [271, 247] width 69 height 21
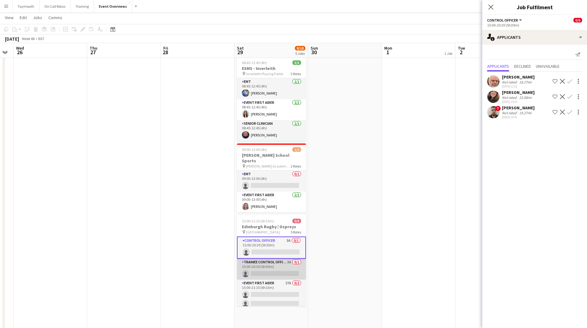
click at [270, 260] on app-card-role "Trainee Control Officer 3A 0/1 15:00-20:30 (5h30m) single-neutral-actions" at bounding box center [271, 269] width 69 height 21
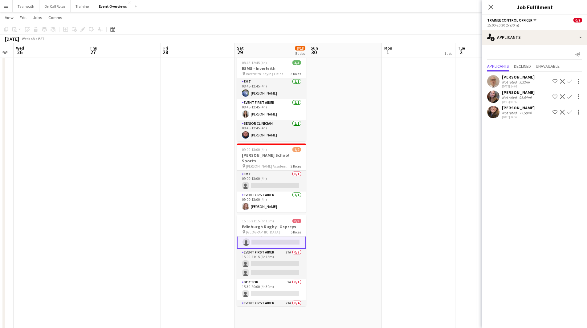
click at [270, 260] on app-card-role "Event First Aider 27A 0/2 15:00-21:15 (6h15m) single-neutral-actions single-neu…" at bounding box center [271, 264] width 69 height 30
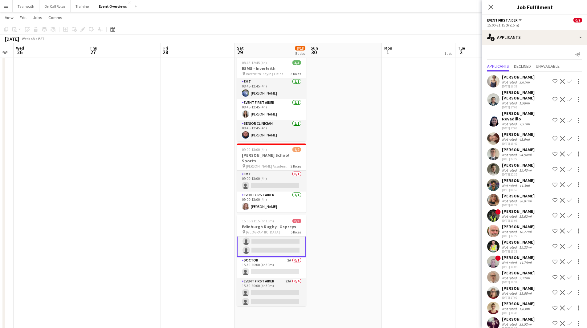
scroll to position [61, 0]
click at [269, 256] on app-card-role "Doctor 2A 0/1 15:30-20:00 (4h30m) single-neutral-actions" at bounding box center [271, 259] width 69 height 21
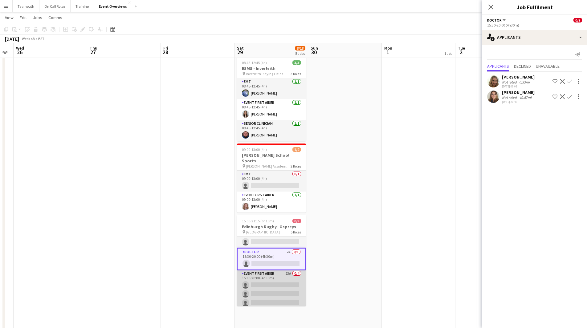
click at [267, 272] on app-card-role "Event First Aider 23A 0/4 15:30-20:00 (4h30m) single-neutral-actions single-neu…" at bounding box center [271, 294] width 69 height 48
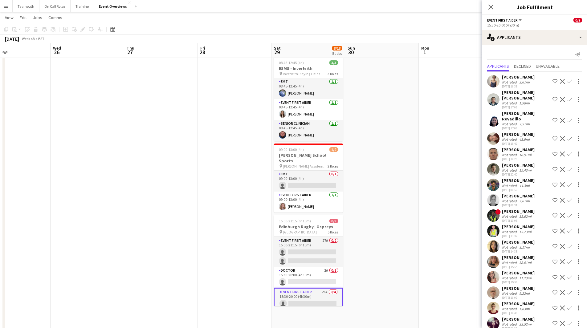
drag, startPoint x: 410, startPoint y: 256, endPoint x: 142, endPoint y: 242, distance: 268.2
click at [142, 242] on app-calendar-viewport "Sun 23 0/45 1 Job Mon 24 Tue 25 Wed 26 Thu 27 Fri 28 Sat 29 8/18 5 Jobs Sun 30 …" at bounding box center [293, 197] width 587 height 654
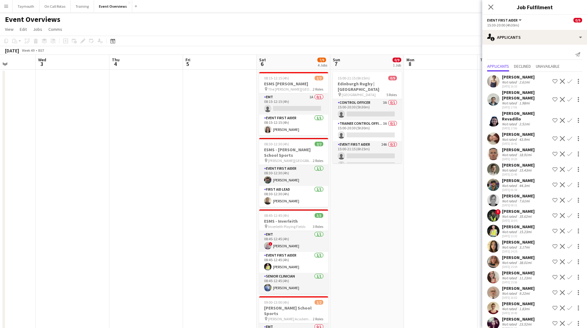
drag, startPoint x: 355, startPoint y: 228, endPoint x: 109, endPoint y: 225, distance: 245.7
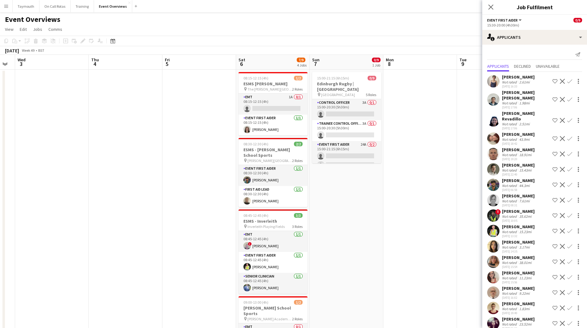
drag, startPoint x: 357, startPoint y: 219, endPoint x: 212, endPoint y: 227, distance: 144.8
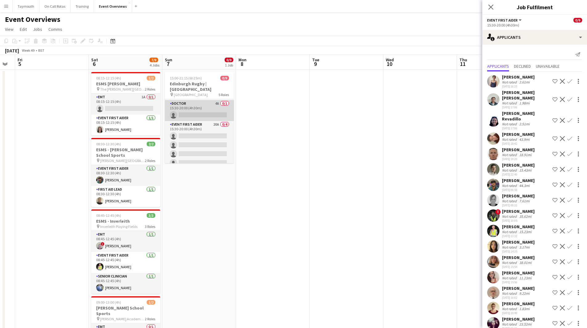
click at [204, 105] on app-card-role "Doctor 4A 0/1 15:30-20:00 (4h30m) single-neutral-actions" at bounding box center [199, 110] width 69 height 21
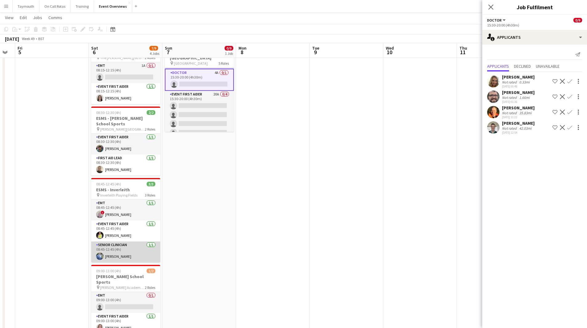
scroll to position [11, 0]
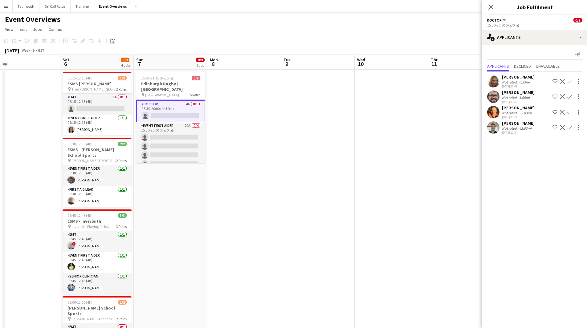
drag, startPoint x: 286, startPoint y: 212, endPoint x: 93, endPoint y: 222, distance: 193.5
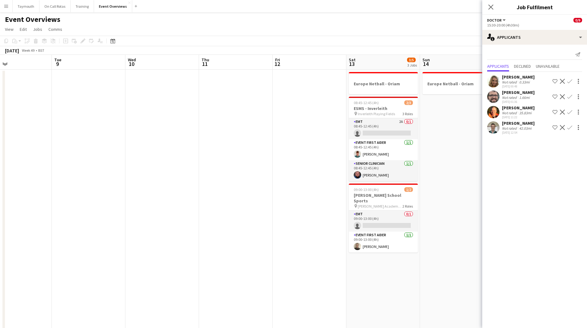
drag, startPoint x: 171, startPoint y: 219, endPoint x: 111, endPoint y: 211, distance: 60.4
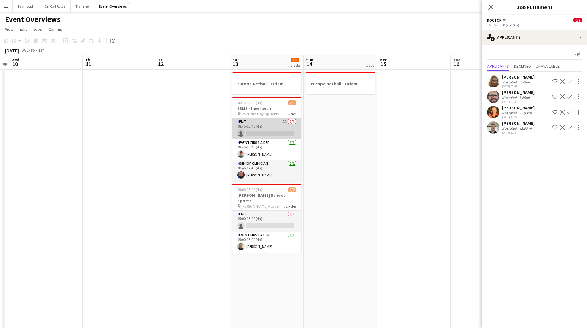
click at [279, 124] on app-card-role "EMT 2A 0/1 08:45-12:45 (4h) single-neutral-actions" at bounding box center [266, 128] width 69 height 21
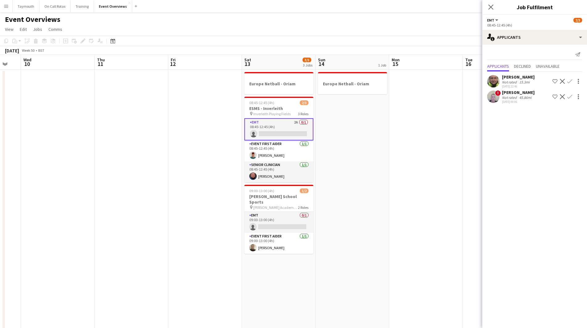
drag, startPoint x: 392, startPoint y: 186, endPoint x: 165, endPoint y: 193, distance: 226.9
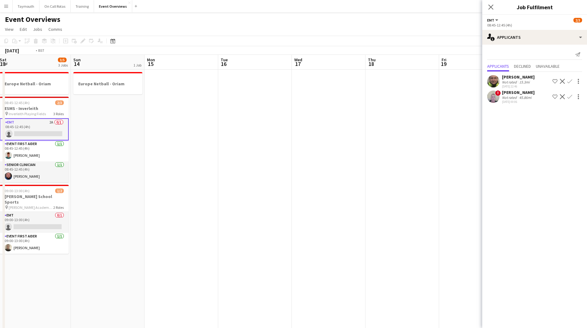
drag, startPoint x: 318, startPoint y: 186, endPoint x: 14, endPoint y: 193, distance: 304.0
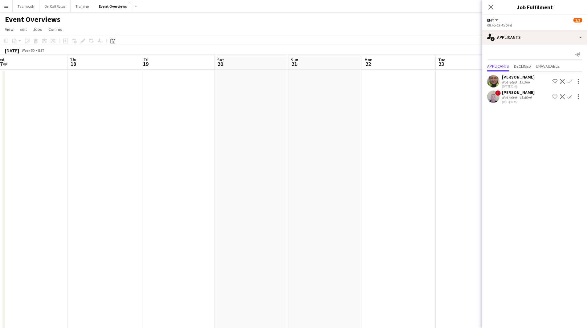
drag, startPoint x: 138, startPoint y: 207, endPoint x: 54, endPoint y: 200, distance: 84.4
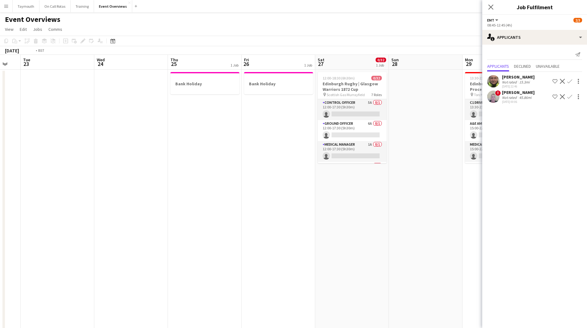
drag, startPoint x: 162, startPoint y: 190, endPoint x: 18, endPoint y: 186, distance: 144.6
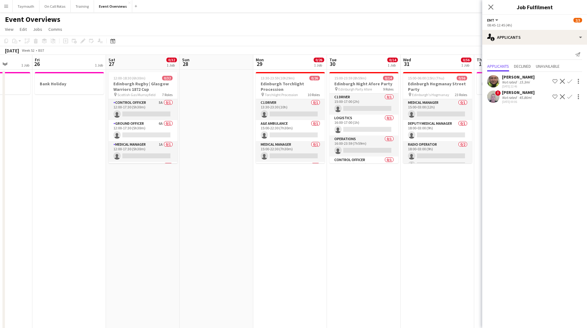
drag, startPoint x: 73, startPoint y: 198, endPoint x: 38, endPoint y: 201, distance: 34.9
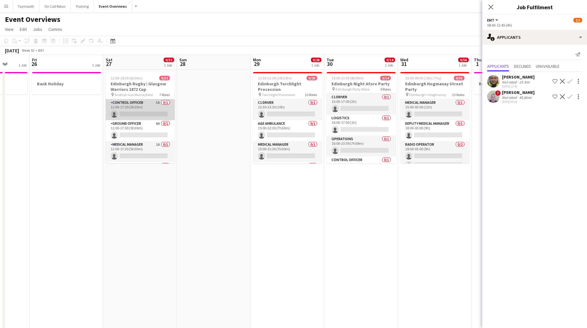
click at [140, 106] on app-card-role "Control Officer 5A 0/1 12:00-17:30 (5h30m) single-neutral-actions" at bounding box center [140, 109] width 69 height 21
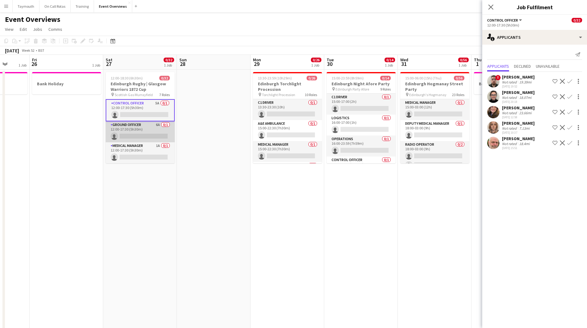
click at [135, 133] on app-card-role "Ground Officer 6A 0/1 12:00-17:30 (5h30m) single-neutral-actions" at bounding box center [140, 131] width 69 height 21
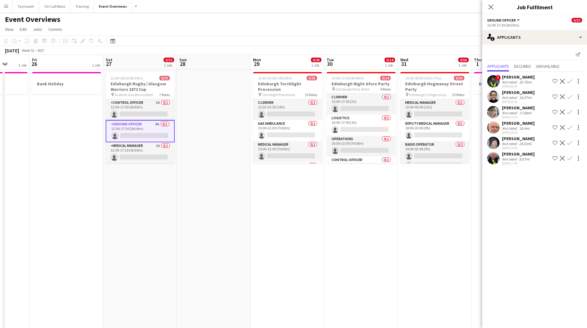
scroll to position [31, 0]
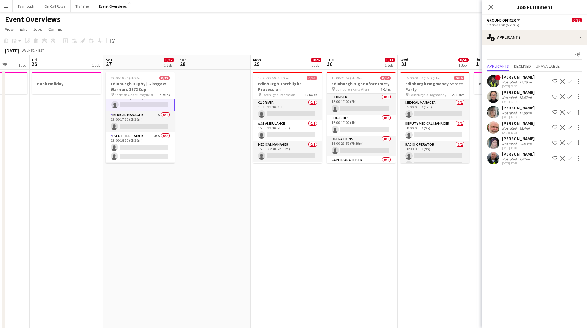
click at [139, 121] on app-card-role "Medical Manager 1A 0/1 12:00-17:30 (5h30m) single-neutral-actions" at bounding box center [140, 122] width 69 height 21
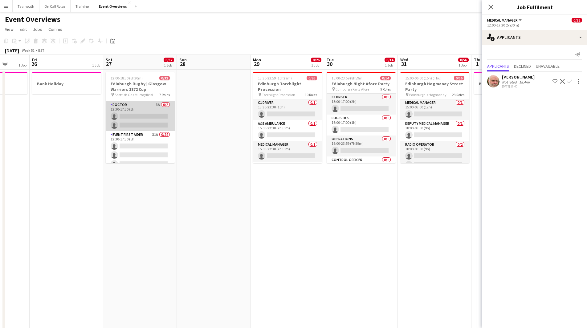
click at [139, 121] on app-card-role "Doctor 3A 0/2 12:30-17:30 (5h) single-neutral-actions single-neutral-actions" at bounding box center [140, 116] width 69 height 30
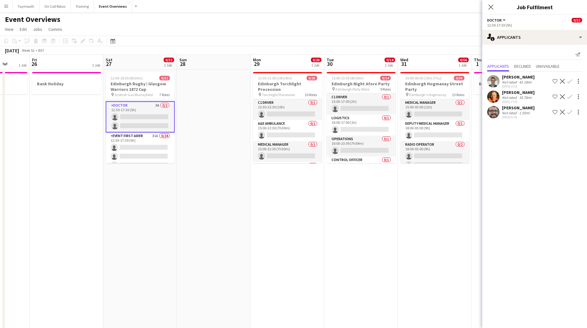
scroll to position [60, 0]
click at [139, 121] on app-card-role "Event First Aider 31A 0/24 12:30-17:30 (5h) single-neutral-actions single-neutr…" at bounding box center [140, 215] width 69 height 227
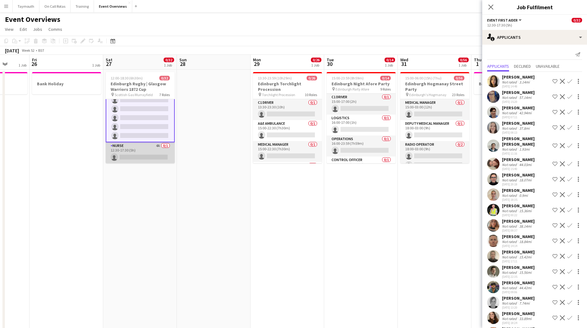
click at [130, 145] on app-card-role "Nurse 4A 0/1 12:30-17:30 (5h) single-neutral-actions" at bounding box center [140, 152] width 69 height 21
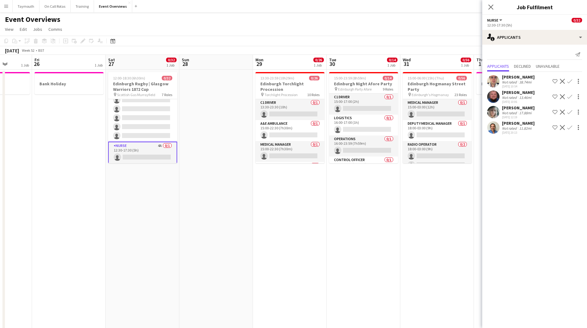
drag, startPoint x: 304, startPoint y: 193, endPoint x: 164, endPoint y: 197, distance: 140.0
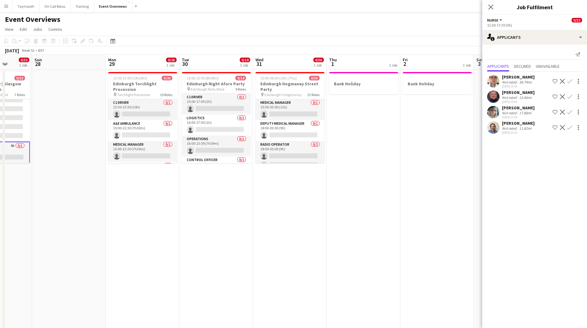
scroll to position [0, 190]
drag, startPoint x: 114, startPoint y: 39, endPoint x: 117, endPoint y: 43, distance: 4.6
click at [114, 39] on icon "Date picker" at bounding box center [112, 41] width 5 height 5
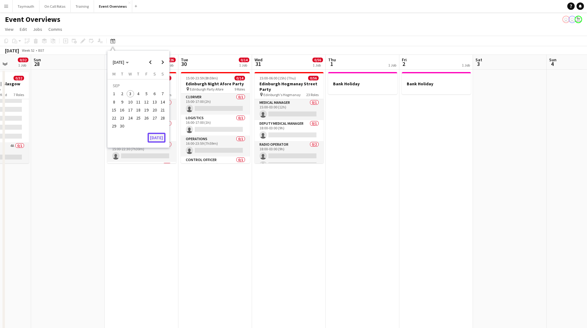
click at [158, 137] on button "[DATE]" at bounding box center [157, 138] width 18 height 10
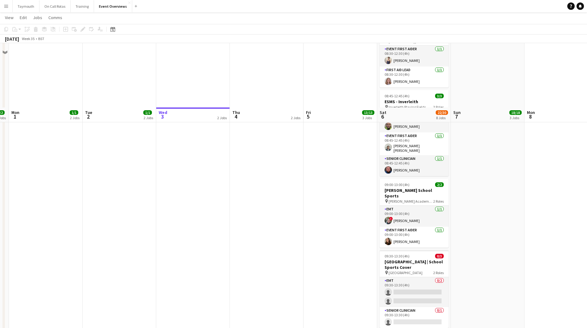
scroll to position [308, 0]
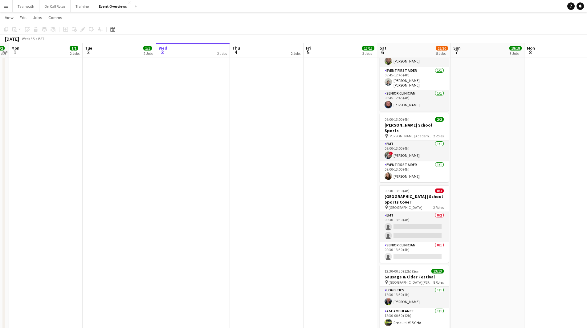
click at [177, 253] on app-date-cell "CALLUM M AL MH AL" at bounding box center [193, 65] width 74 height 609
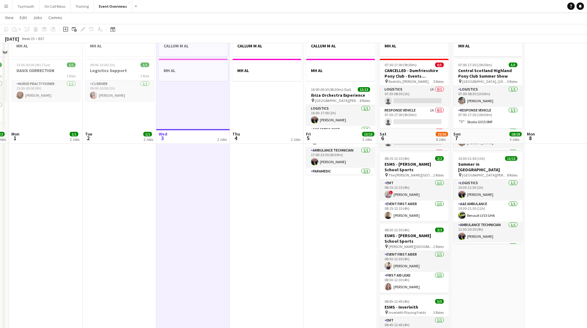
scroll to position [0, 0]
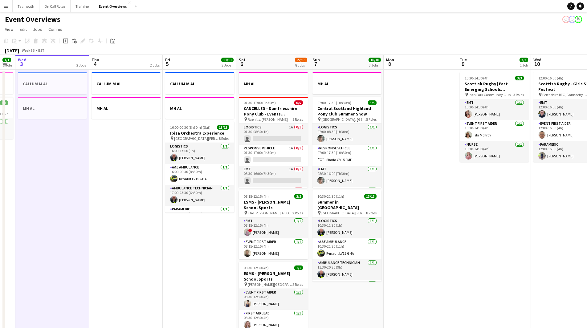
drag, startPoint x: 256, startPoint y: 256, endPoint x: 110, endPoint y: 251, distance: 146.8
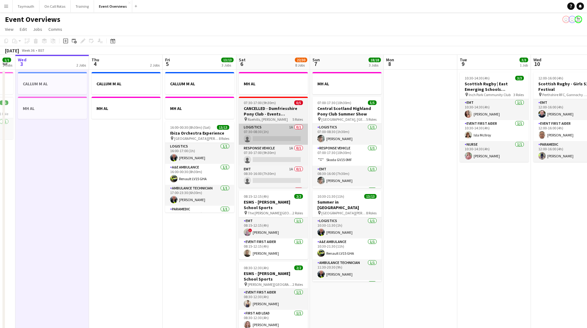
scroll to position [0, 229]
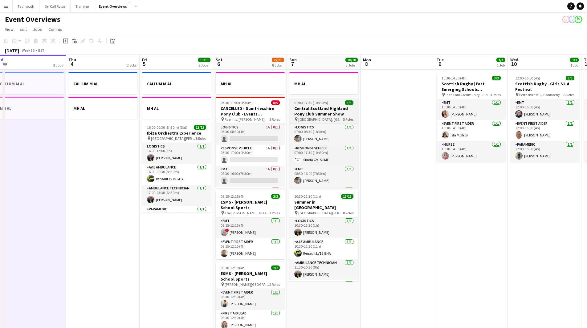
click at [311, 110] on h3 "Central Scotland Highland Pony Club Summer Show" at bounding box center [323, 111] width 69 height 11
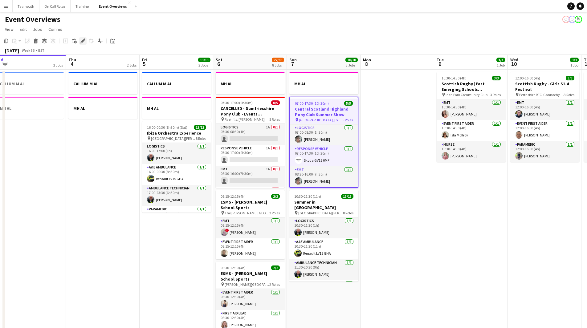
click at [85, 43] on icon "Edit" at bounding box center [82, 41] width 5 height 5
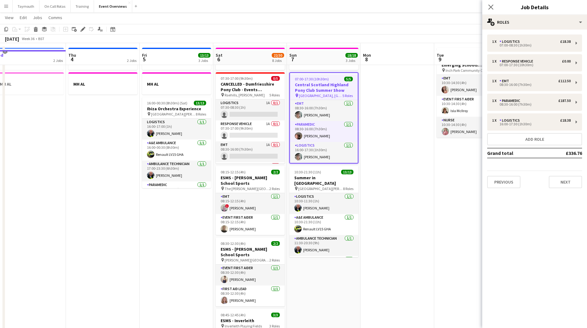
scroll to position [31, 0]
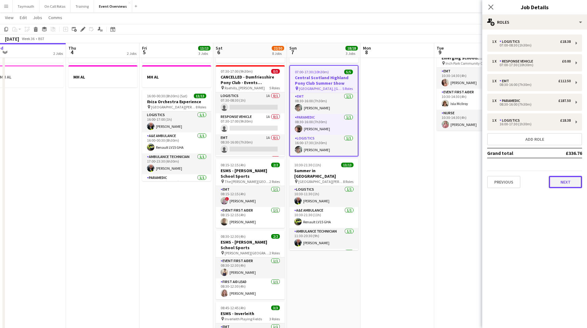
click at [566, 183] on button "Next" at bounding box center [565, 182] width 33 height 12
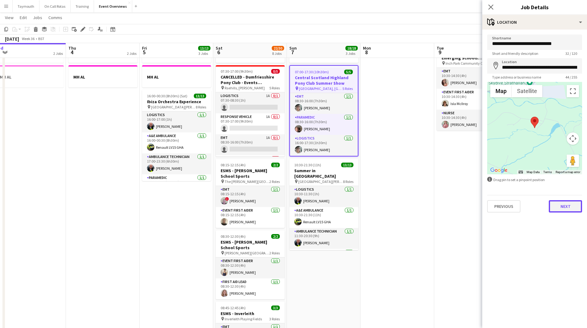
click at [570, 205] on button "Next" at bounding box center [565, 206] width 33 height 12
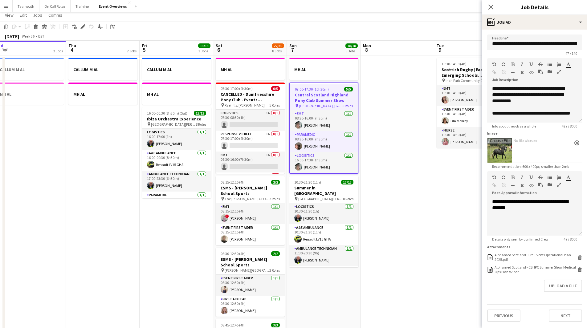
scroll to position [0, 0]
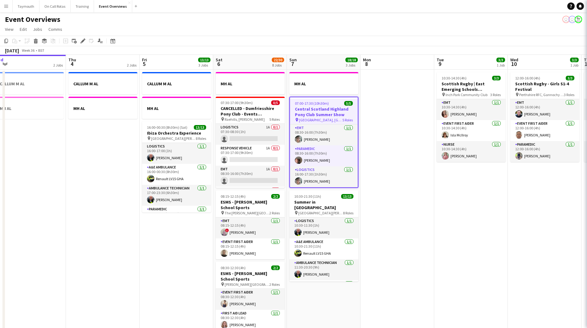
scroll to position [41, 0]
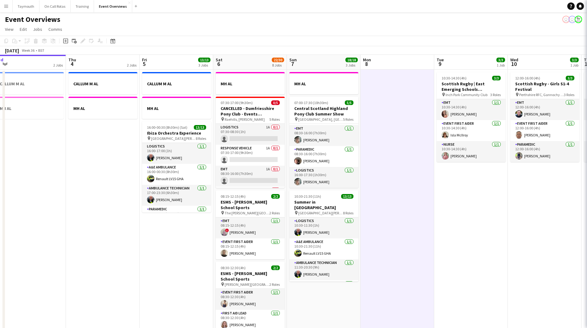
drag, startPoint x: 311, startPoint y: 226, endPoint x: 167, endPoint y: 215, distance: 143.8
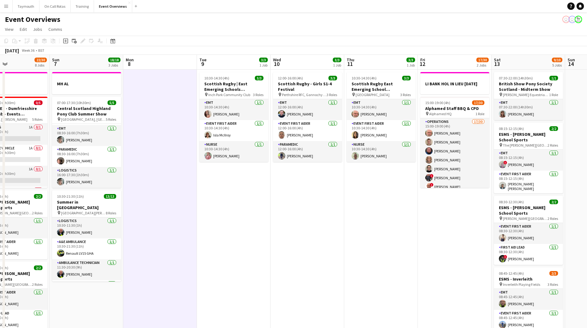
drag, startPoint x: 302, startPoint y: 223, endPoint x: 159, endPoint y: 225, distance: 142.7
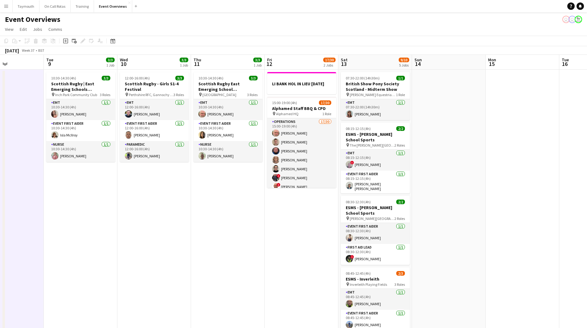
drag, startPoint x: 235, startPoint y: 224, endPoint x: 80, endPoint y: 223, distance: 154.4
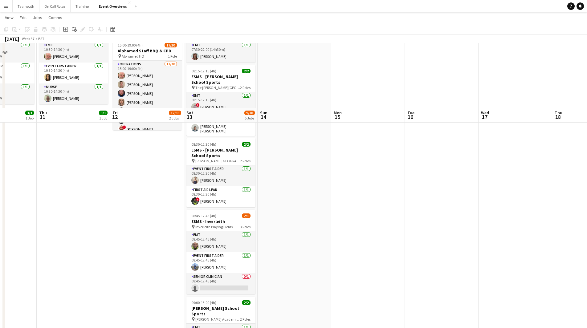
scroll to position [123, 0]
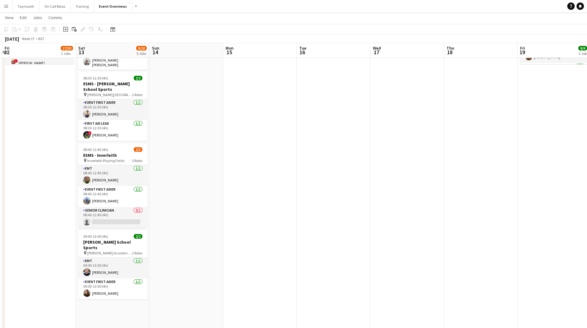
drag, startPoint x: 433, startPoint y: 227, endPoint x: 52, endPoint y: 225, distance: 381.0
click at [53, 226] on app-calendar-viewport "Mon 8 Tue 9 3/3 1 Job Wed 10 3/3 1 Job Thu 11 3/3 1 Job Fri 12 17/30 2 Jobs Sat…" at bounding box center [293, 228] width 587 height 654
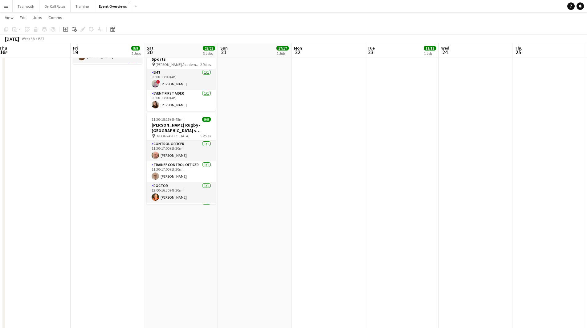
drag, startPoint x: 188, startPoint y: 256, endPoint x: 191, endPoint y: 248, distance: 8.0
click at [145, 260] on app-calendar-viewport "Mon 15 Tue 16 Wed 17 Thu 18 Fri 19 9/9 2 Jobs Sat 20 28/28 3 Jobs Sun 21 17/17 …" at bounding box center [293, 228] width 587 height 654
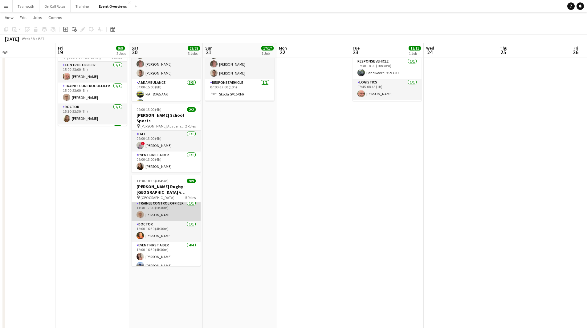
scroll to position [31, 0]
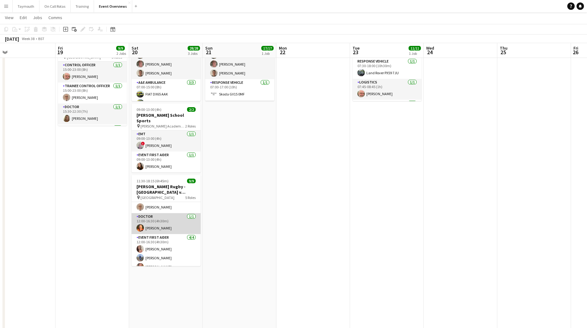
click at [168, 220] on app-card-role "Doctor [DATE] 12:00-16:30 (4h30m) [PERSON_NAME]" at bounding box center [166, 223] width 69 height 21
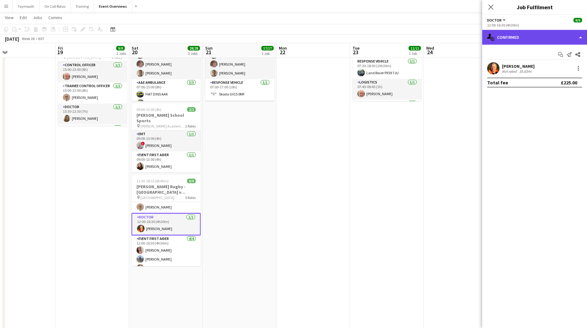
click at [546, 40] on div "single-neutral-actions-check-2 Confirmed" at bounding box center [534, 37] width 105 height 15
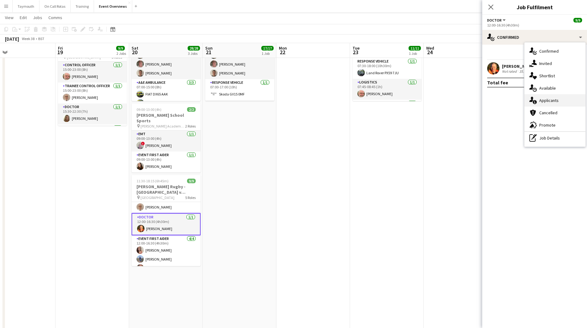
click at [562, 102] on div "single-neutral-actions-information Applicants" at bounding box center [555, 100] width 61 height 12
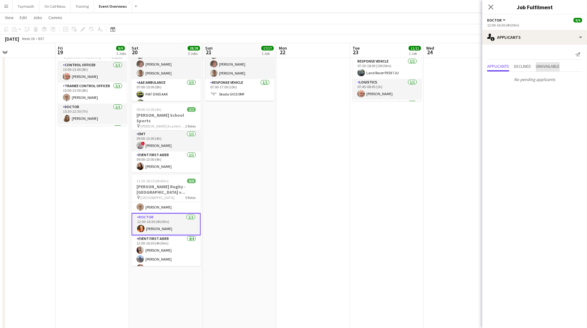
drag, startPoint x: 559, startPoint y: 63, endPoint x: 536, endPoint y: 65, distance: 22.9
click at [558, 63] on span "Unavailable" at bounding box center [548, 66] width 24 height 9
click at [498, 53] on span "Applicants" at bounding box center [498, 53] width 22 height 4
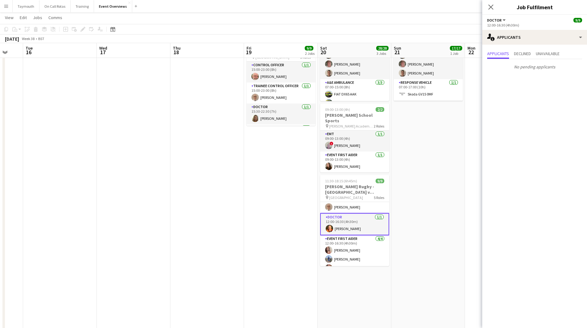
drag, startPoint x: 98, startPoint y: 237, endPoint x: 413, endPoint y: 254, distance: 316.1
click at [413, 254] on app-calendar-viewport "Sun 14 Mon 15 Tue 16 Wed 17 Thu 18 Fri 19 9/9 2 Jobs Sat 20 28/28 3 Jobs Sun 21…" at bounding box center [293, 289] width 587 height 654
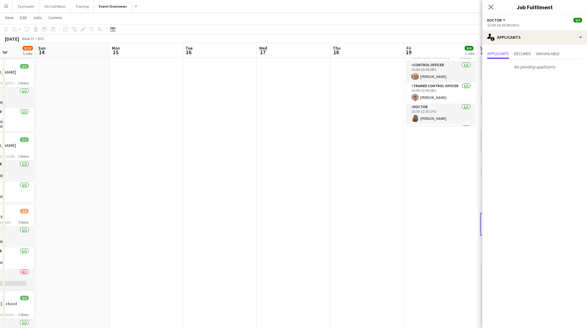
drag, startPoint x: 151, startPoint y: 254, endPoint x: 276, endPoint y: 251, distance: 125.2
click at [371, 252] on app-calendar-viewport "Fri 12 17/30 2 Jobs Sat 13 9/10 5 Jobs Sun 14 Mon 15 Tue 16 Wed 17 Thu 18 Fri 1…" at bounding box center [293, 289] width 587 height 654
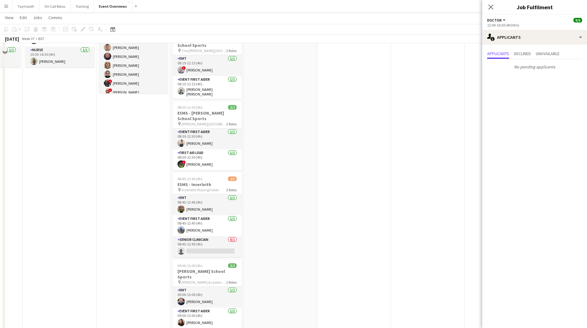
scroll to position [0, 0]
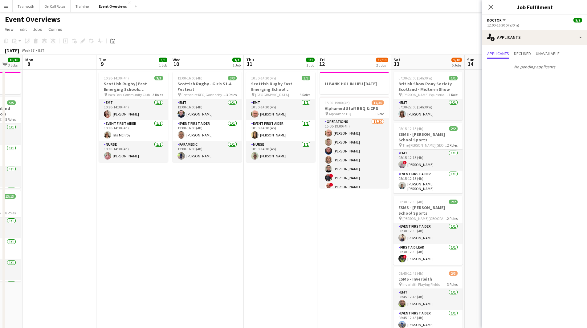
drag, startPoint x: 124, startPoint y: 239, endPoint x: 436, endPoint y: 253, distance: 311.6
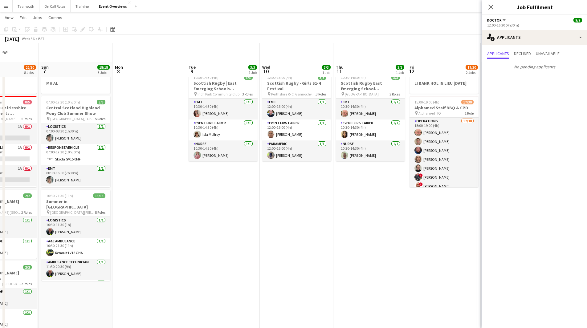
scroll to position [185, 0]
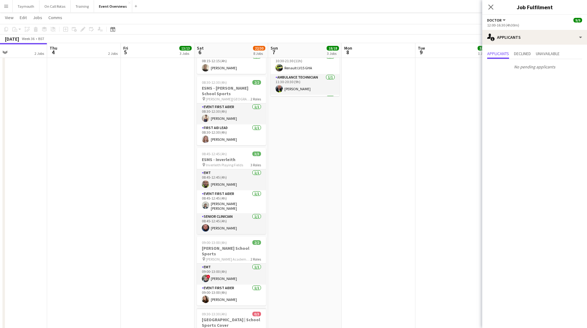
drag, startPoint x: 230, startPoint y: 250, endPoint x: 383, endPoint y: 252, distance: 152.9
click at [383, 252] on app-calendar-viewport "Mon 1 1/1 2 Jobs Tue 2 1/1 2 Jobs Wed 3 2 Jobs Thu 4 2 Jobs Fri 5 13/13 3 Jobs …" at bounding box center [293, 166] width 587 height 654
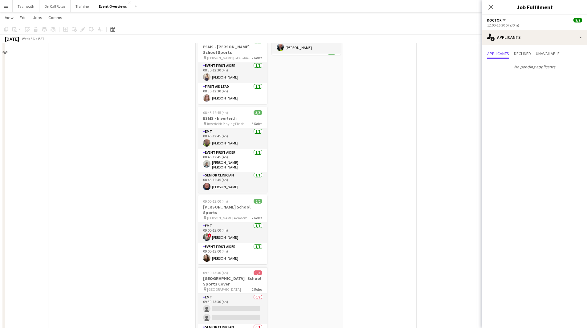
scroll to position [103, 0]
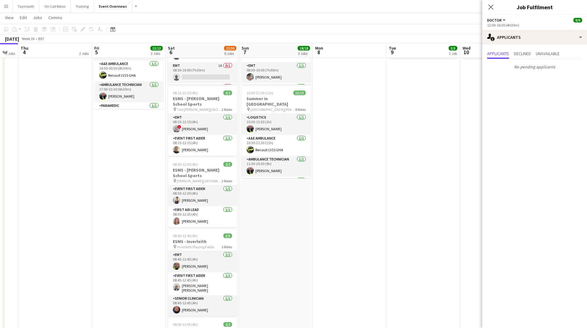
drag, startPoint x: 377, startPoint y: 250, endPoint x: 61, endPoint y: 254, distance: 315.9
click at [24, 259] on app-calendar-viewport "Mon 1 1/1 2 Jobs Tue 2 1/1 2 Jobs Wed 3 2 Jobs Thu 4 2 Jobs Fri 5 13/13 3 Jobs …" at bounding box center [293, 248] width 587 height 654
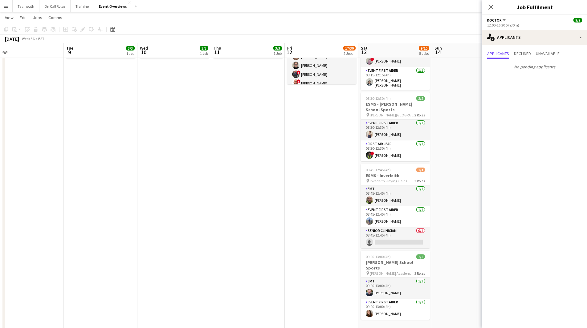
drag, startPoint x: 289, startPoint y: 268, endPoint x: 136, endPoint y: 273, distance: 153.3
click at [136, 273] on app-calendar-viewport "Fri 5 13/13 3 Jobs Sat 6 22/30 8 Jobs Sun 7 18/18 3 Jobs Mon 8 Tue 9 3/3 1 Job …" at bounding box center [293, 248] width 587 height 654
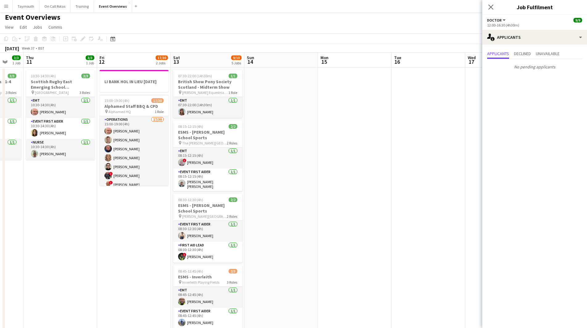
scroll to position [0, 0]
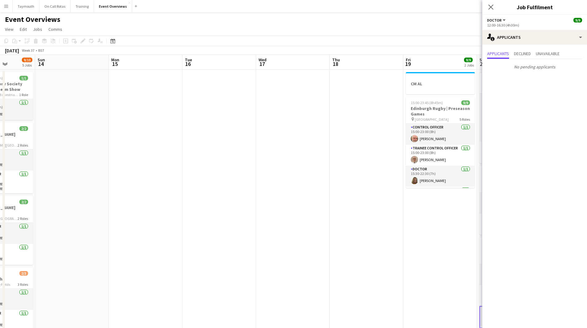
drag, startPoint x: 323, startPoint y: 252, endPoint x: 40, endPoint y: 262, distance: 283.4
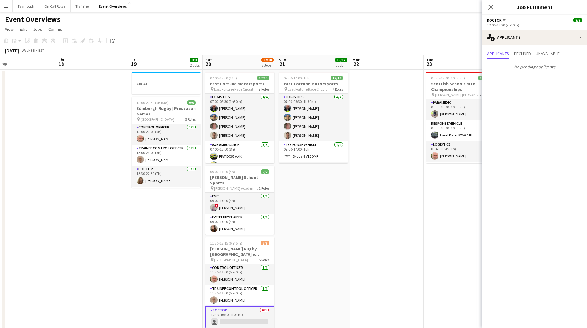
drag, startPoint x: 255, startPoint y: 264, endPoint x: 70, endPoint y: 268, distance: 184.7
